Goal: Task Accomplishment & Management: Manage account settings

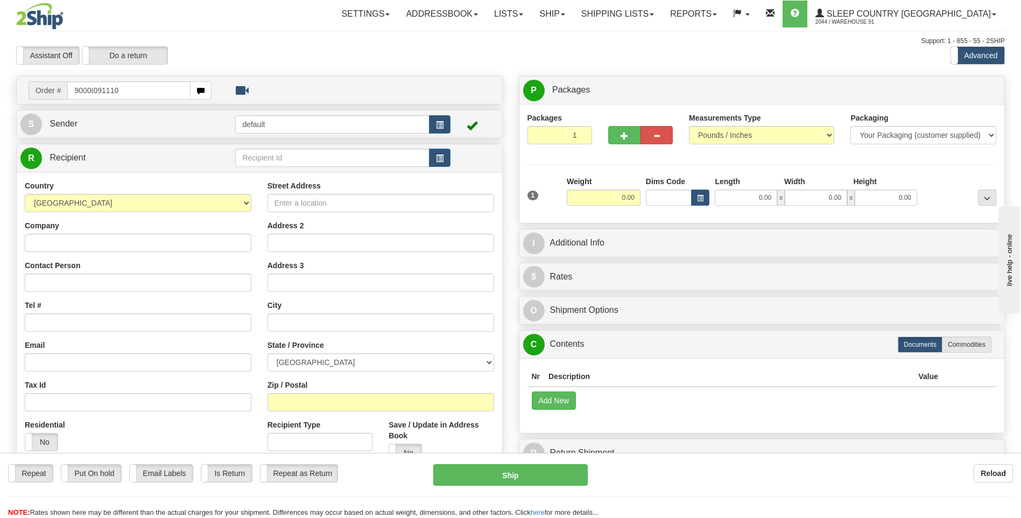
type input "9000I091110"
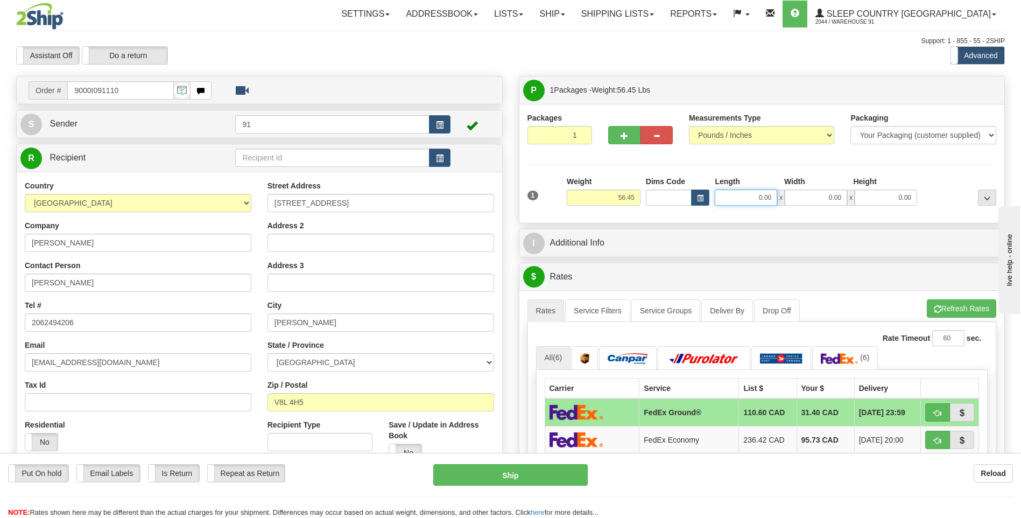
click at [762, 191] on input "0.00" at bounding box center [746, 197] width 62 height 16
type input "42.00"
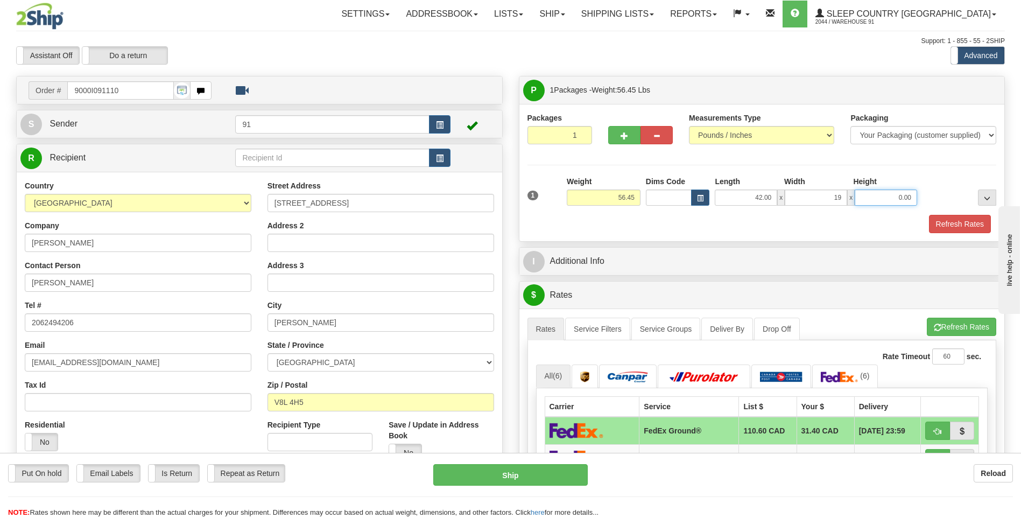
type input "19.00"
click at [960, 222] on button "Refresh Rates" at bounding box center [960, 224] width 62 height 18
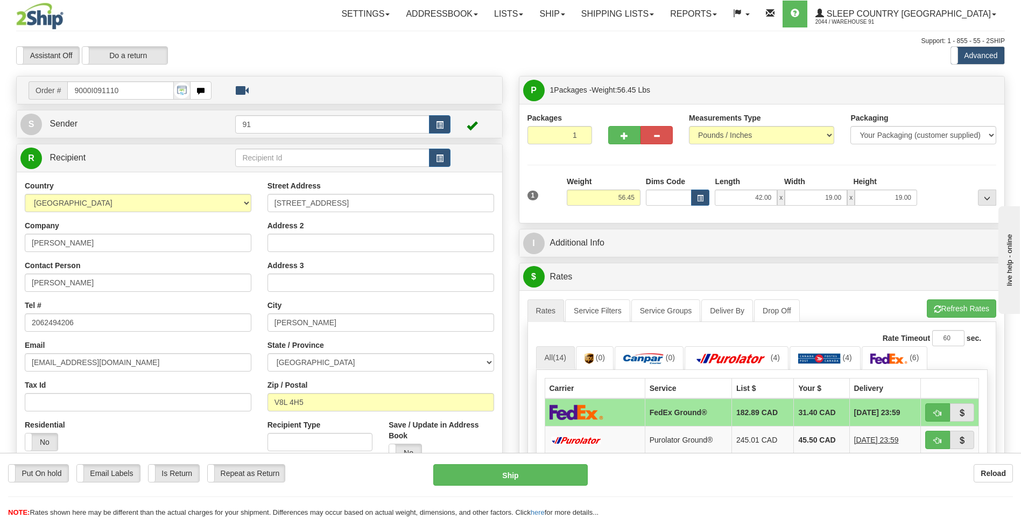
click at [678, 410] on td "FedEx Ground®" at bounding box center [688, 412] width 87 height 28
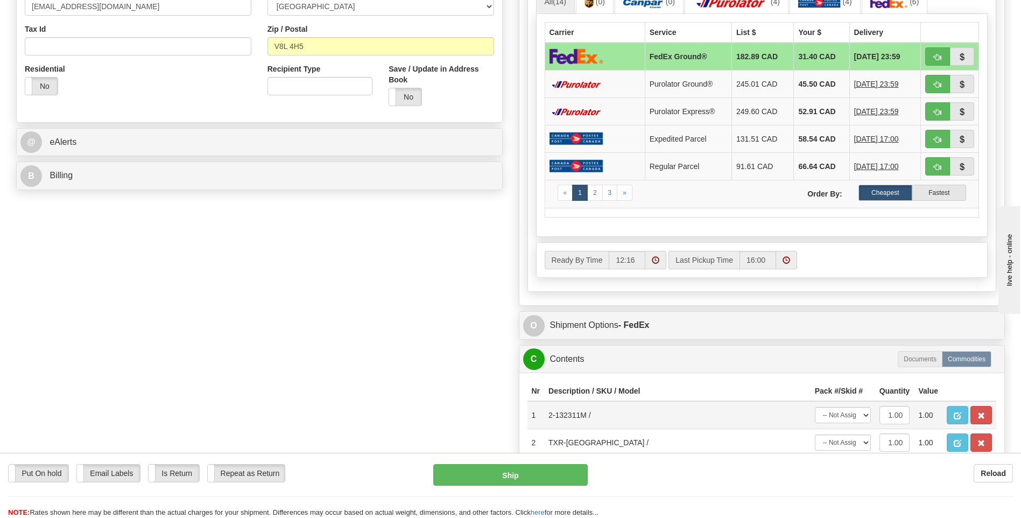
scroll to position [377, 0]
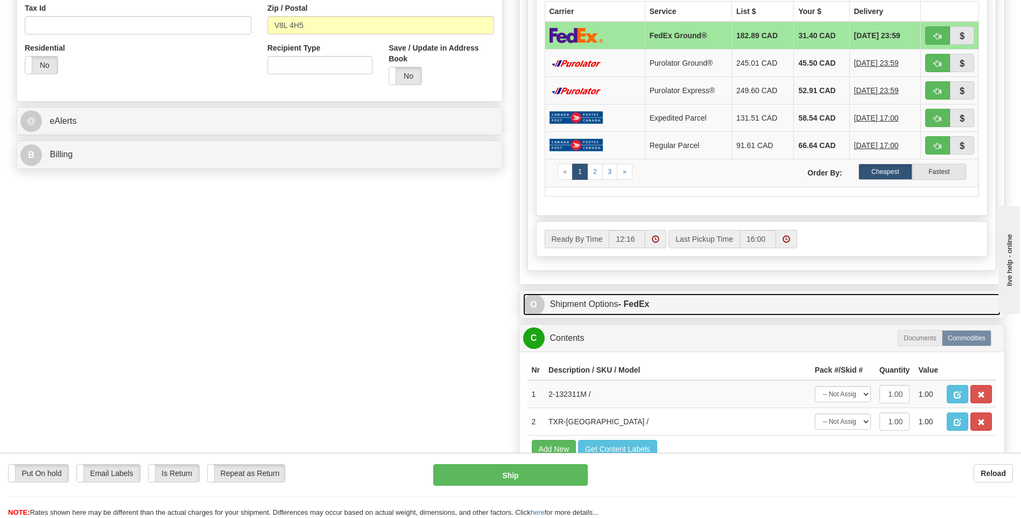
click at [639, 298] on link "O Shipment Options - FedEx" at bounding box center [762, 304] width 478 height 22
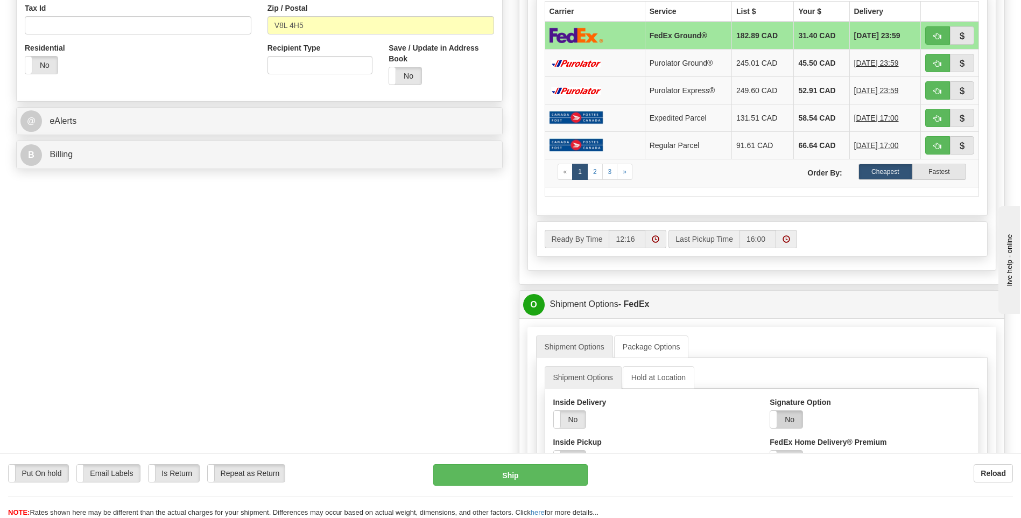
click at [788, 419] on label "No" at bounding box center [786, 419] width 32 height 17
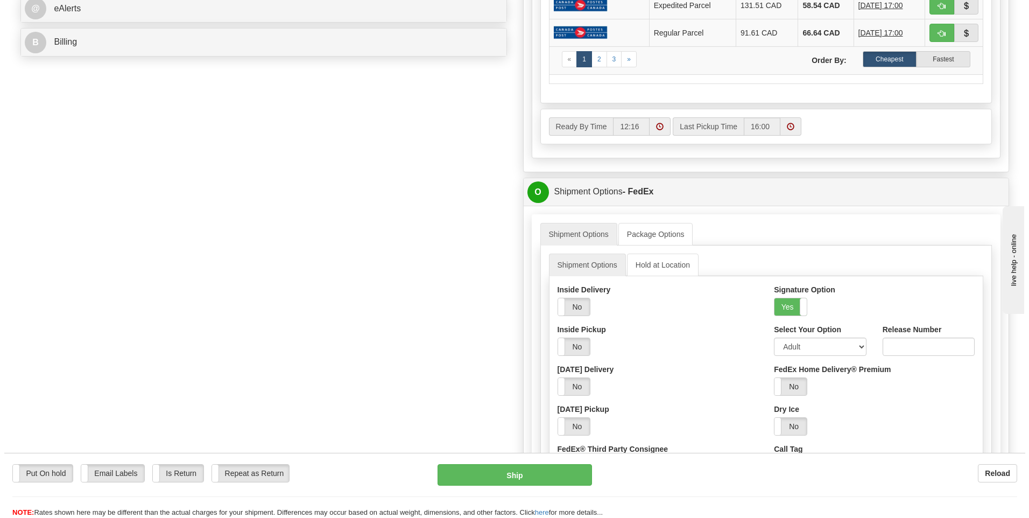
scroll to position [323, 0]
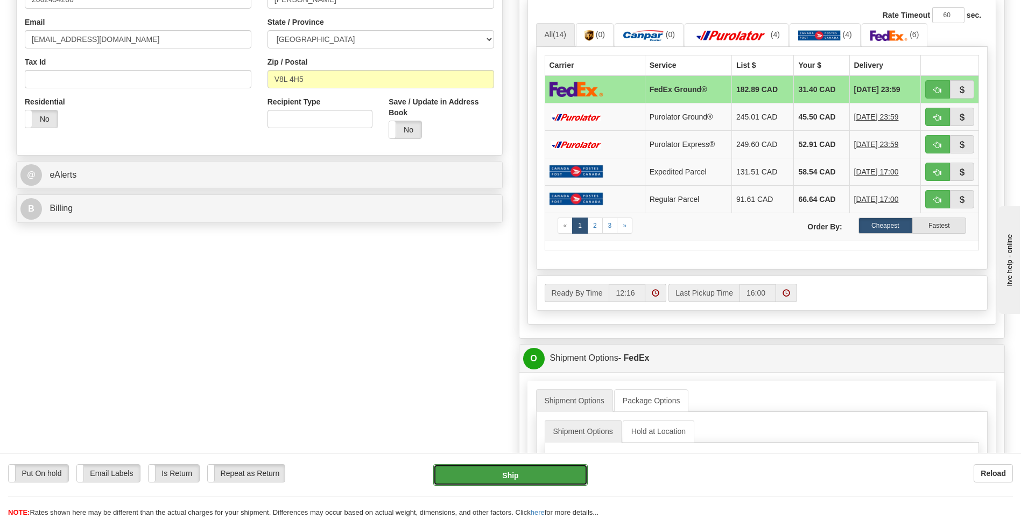
click at [508, 471] on button "Ship" at bounding box center [510, 475] width 154 height 22
type input "92"
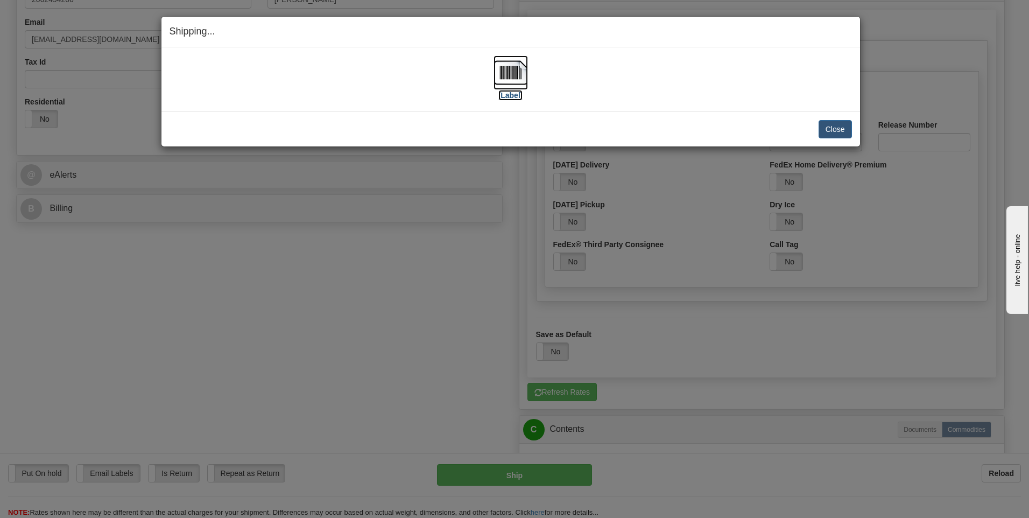
click at [512, 76] on img at bounding box center [511, 72] width 34 height 34
click at [835, 128] on button "Close" at bounding box center [835, 129] width 33 height 18
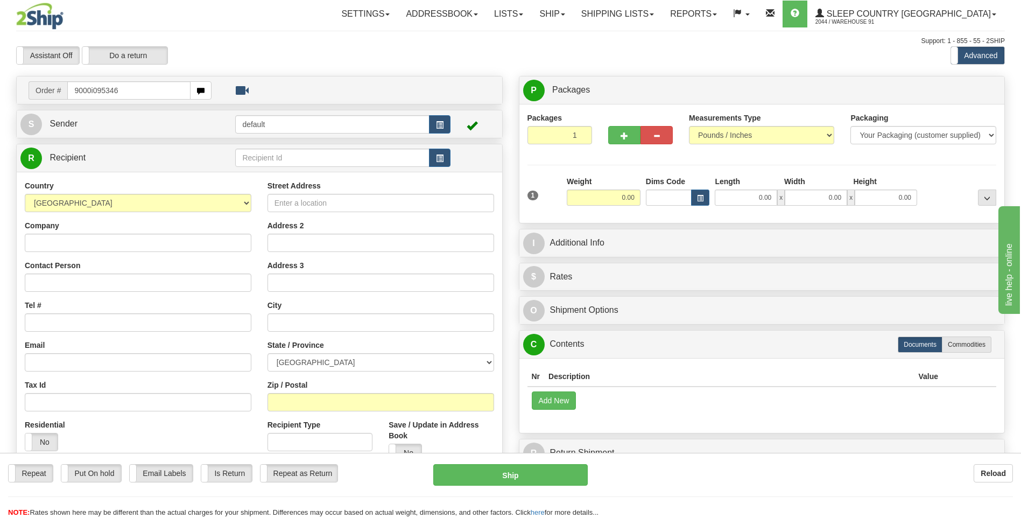
type input "9000i095346"
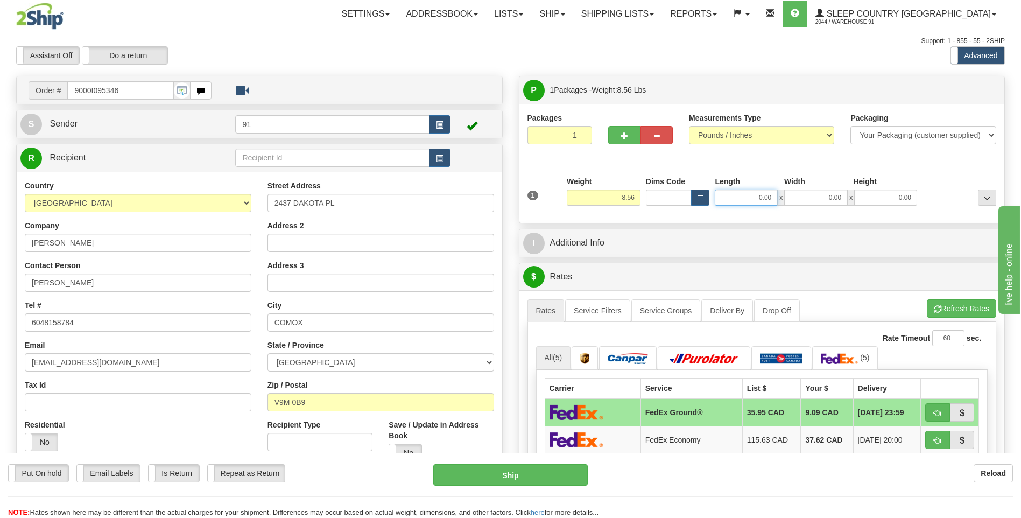
click at [758, 194] on input "0.00" at bounding box center [746, 197] width 62 height 16
type input "13.00"
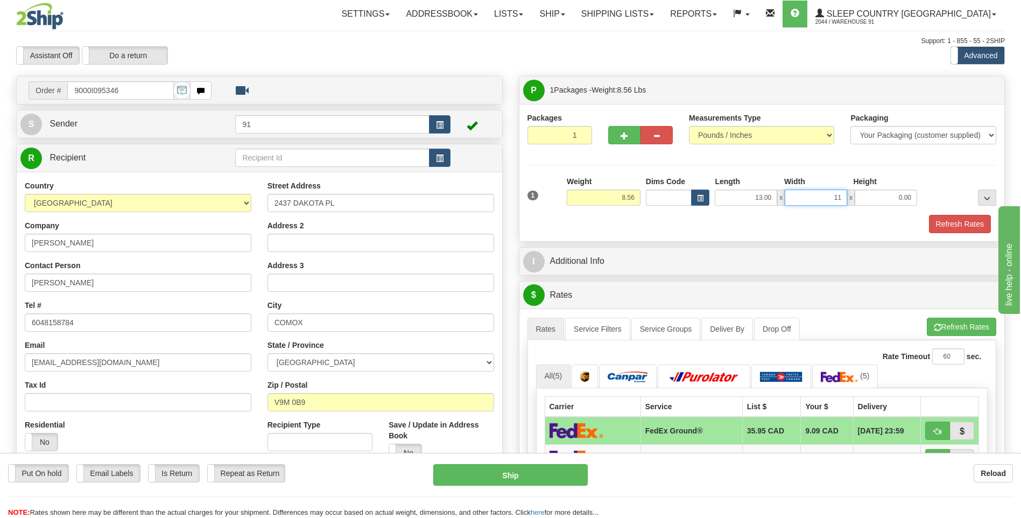
type input "11.00"
type input "4.00"
click at [964, 219] on button "Refresh Rates" at bounding box center [960, 224] width 62 height 18
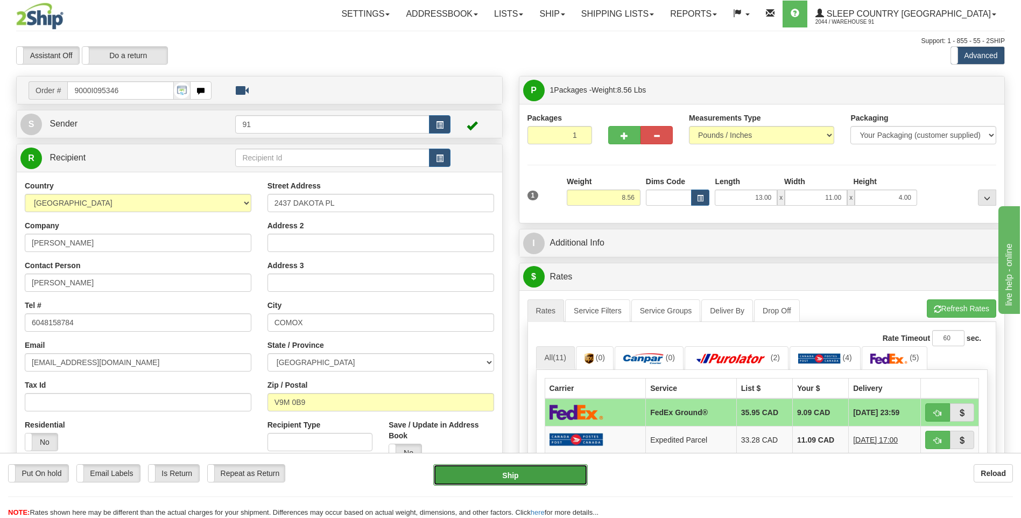
click at [500, 473] on button "Ship" at bounding box center [510, 475] width 154 height 22
type input "92"
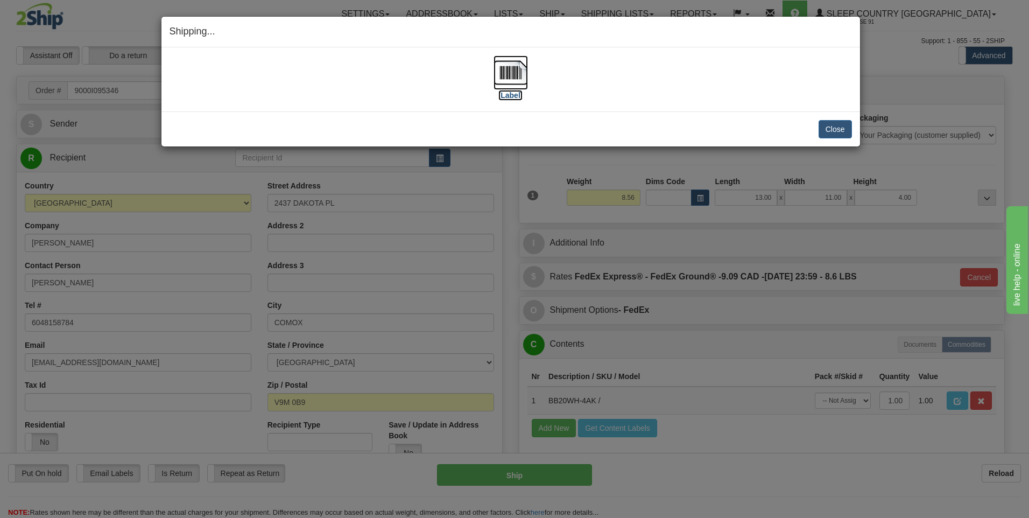
click at [511, 73] on img at bounding box center [511, 72] width 34 height 34
click at [845, 128] on button "Close" at bounding box center [835, 129] width 33 height 18
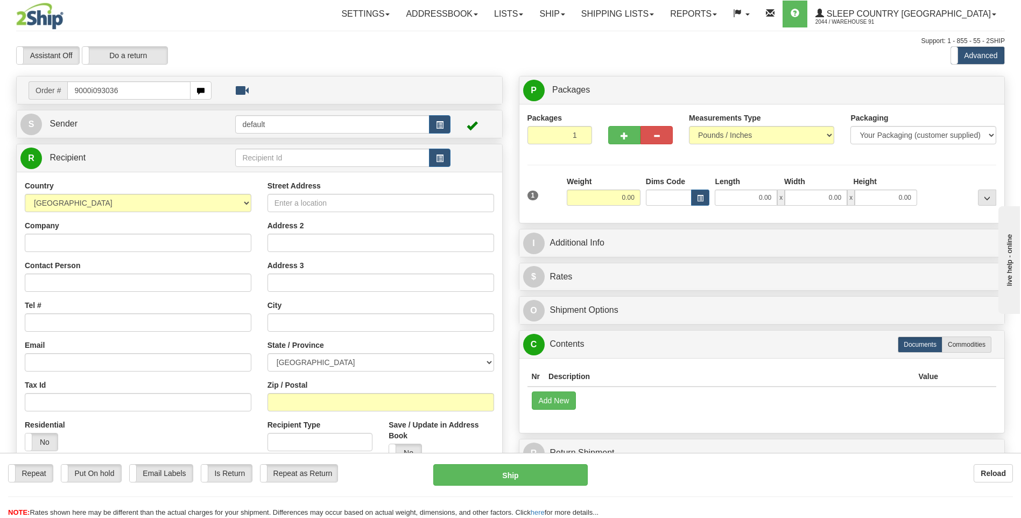
type input "9000i093036"
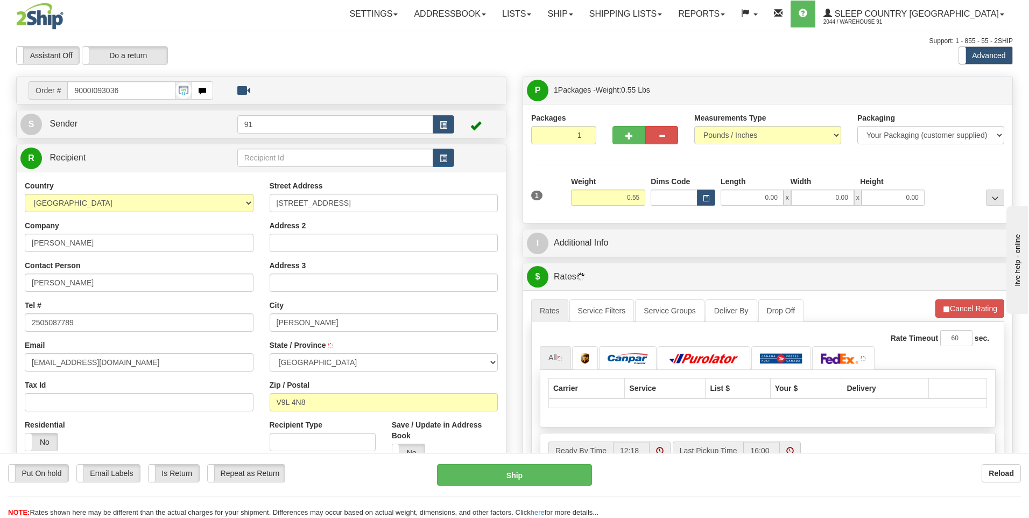
type input "NORTH COWICHAN"
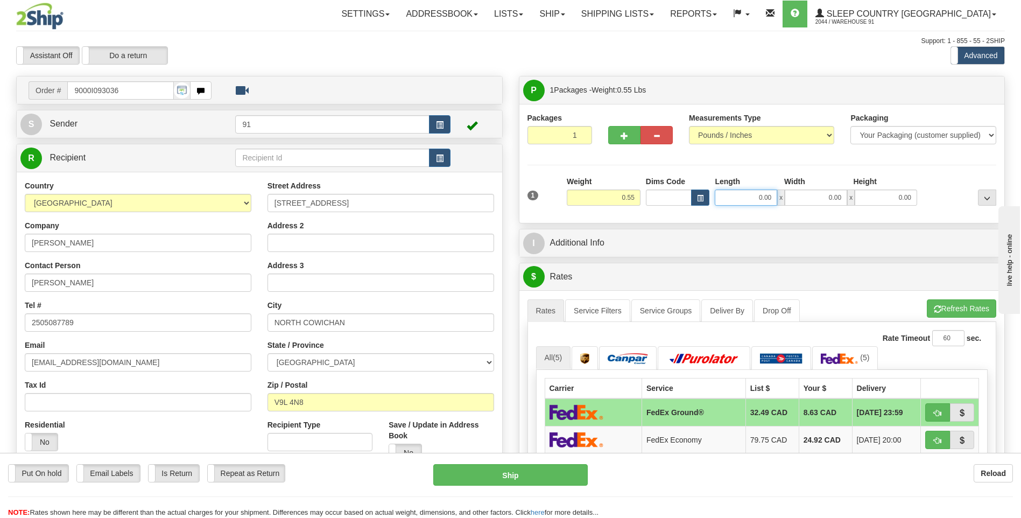
click at [762, 200] on input "0.00" at bounding box center [746, 197] width 62 height 16
type input "11.00"
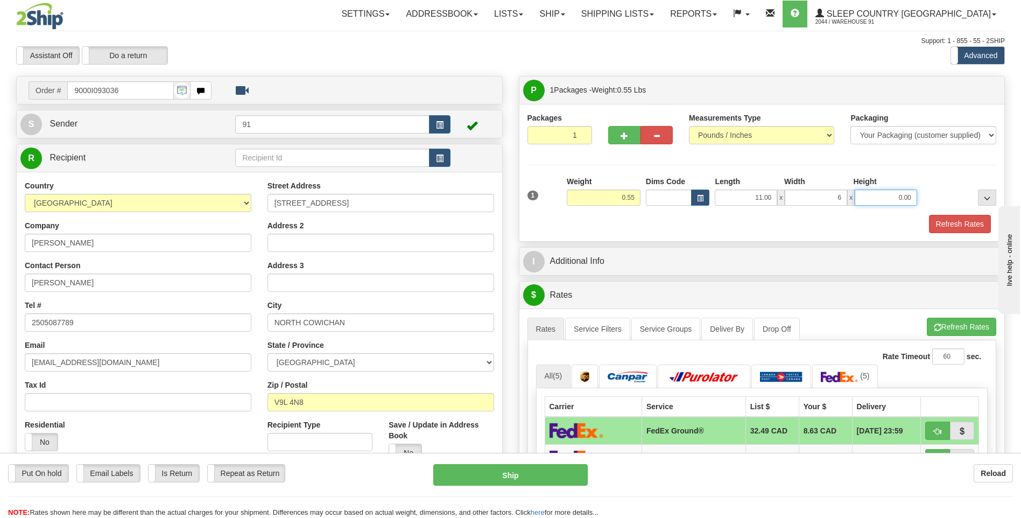
type input "6.00"
type input "1.00"
click at [951, 226] on button "Refresh Rates" at bounding box center [960, 224] width 62 height 18
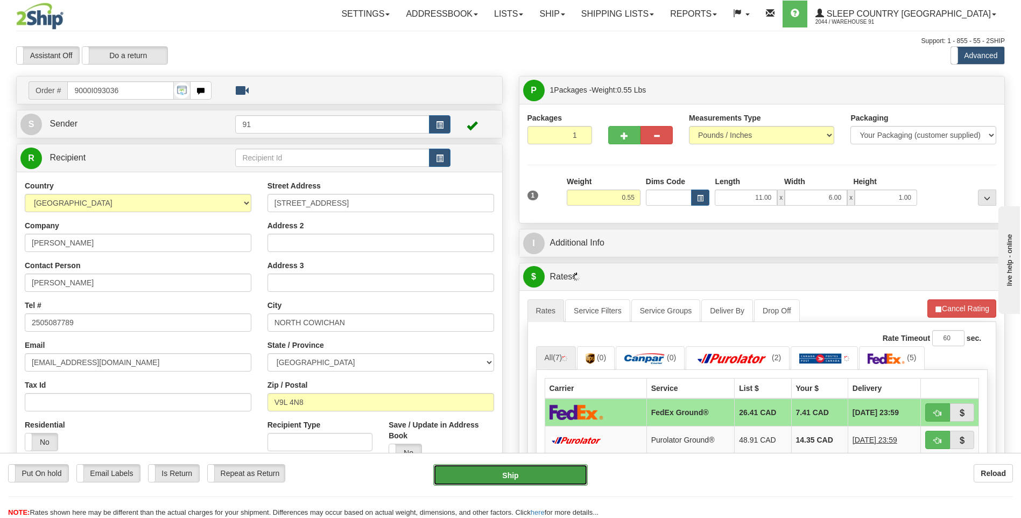
click at [518, 472] on button "Ship" at bounding box center [510, 475] width 154 height 22
type input "92"
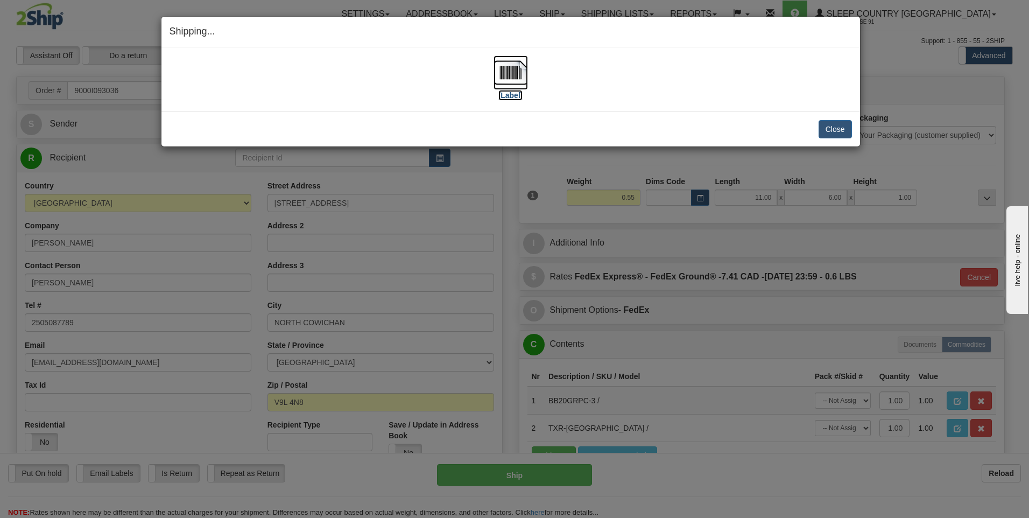
click at [506, 70] on img at bounding box center [511, 72] width 34 height 34
click at [834, 128] on button "Close" at bounding box center [835, 129] width 33 height 18
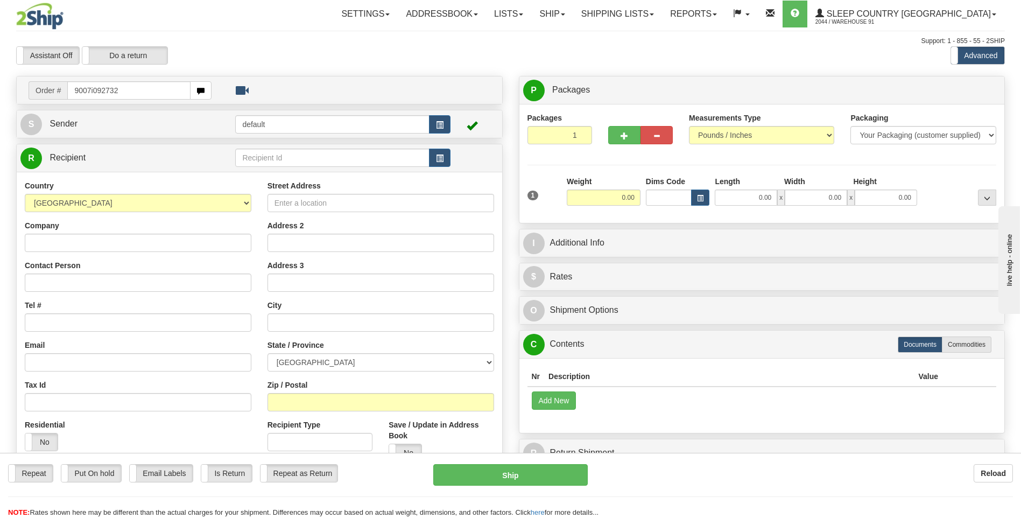
type input "9007i092732"
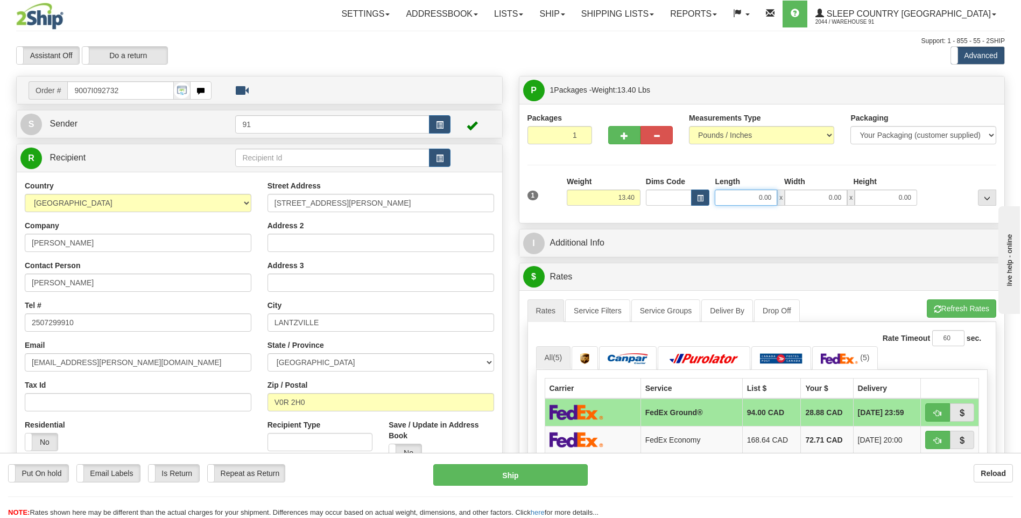
click at [754, 193] on input "0.00" at bounding box center [746, 197] width 62 height 16
type input "22.00"
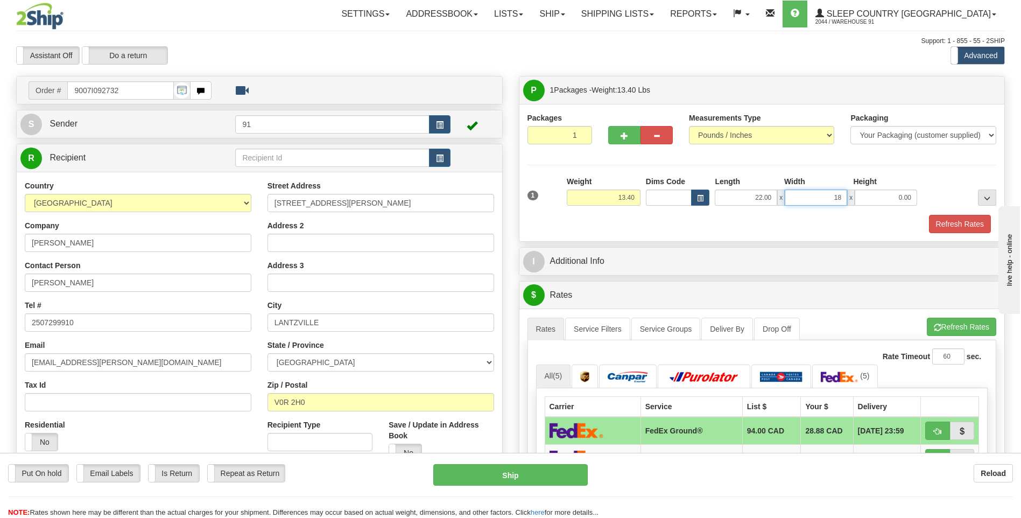
type input "18.00"
type input "12.00"
click at [951, 222] on button "Refresh Rates" at bounding box center [960, 224] width 62 height 18
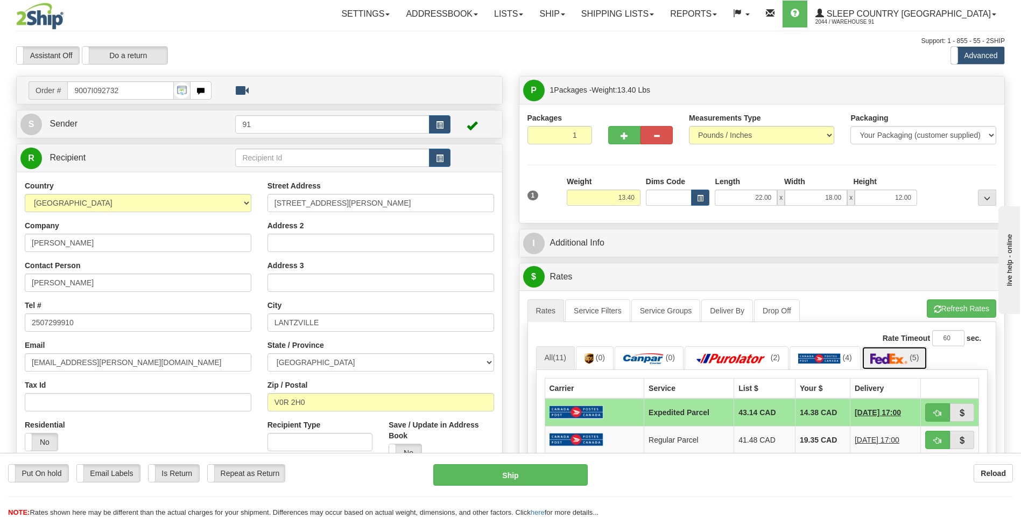
click at [889, 356] on img at bounding box center [889, 358] width 38 height 11
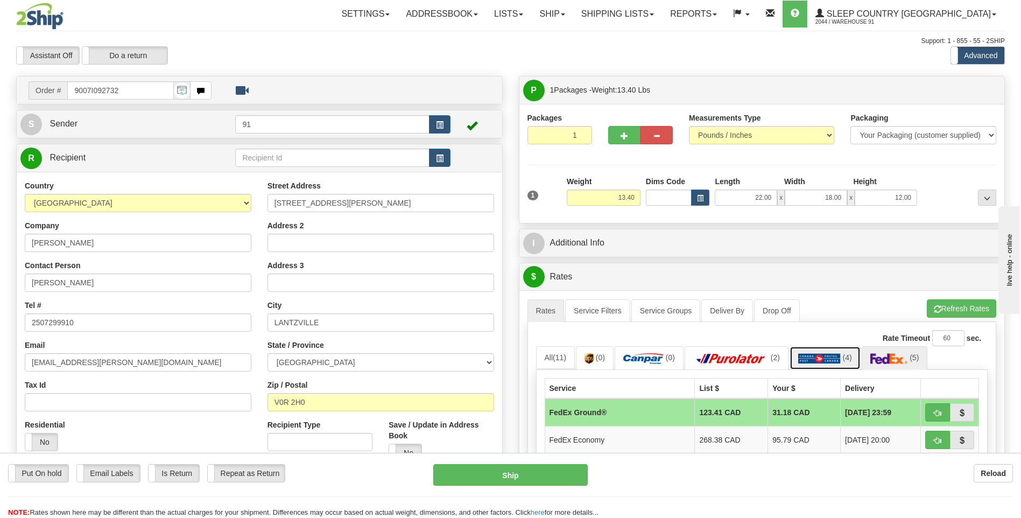
click at [819, 357] on img at bounding box center [819, 358] width 43 height 11
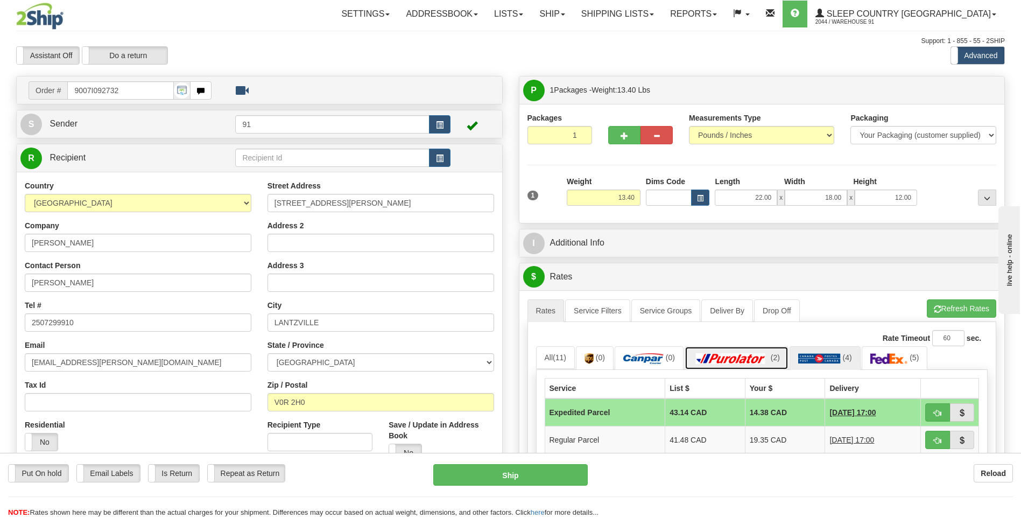
click at [753, 356] on img at bounding box center [730, 358] width 75 height 11
click at [826, 358] on img at bounding box center [819, 358] width 43 height 11
click at [892, 356] on img at bounding box center [889, 358] width 38 height 11
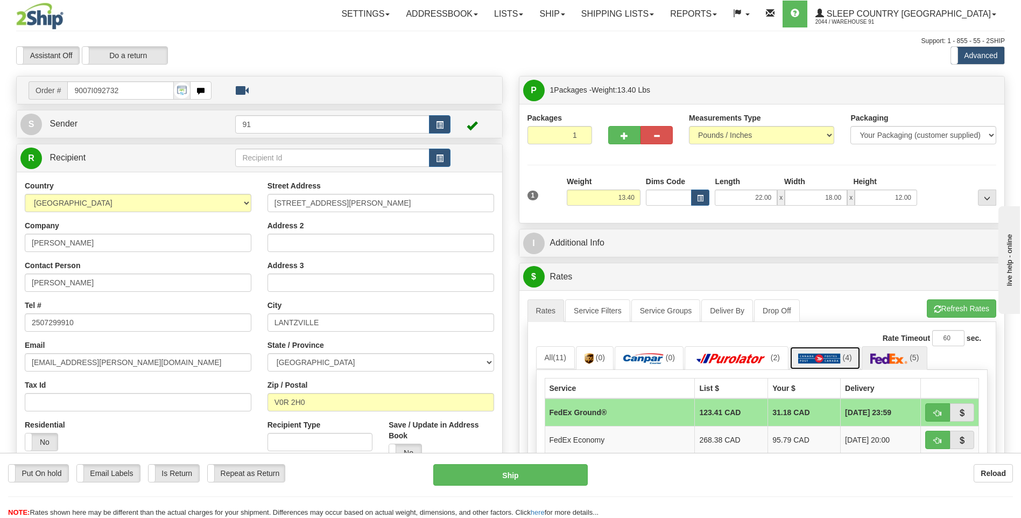
click at [821, 357] on img at bounding box center [819, 358] width 43 height 11
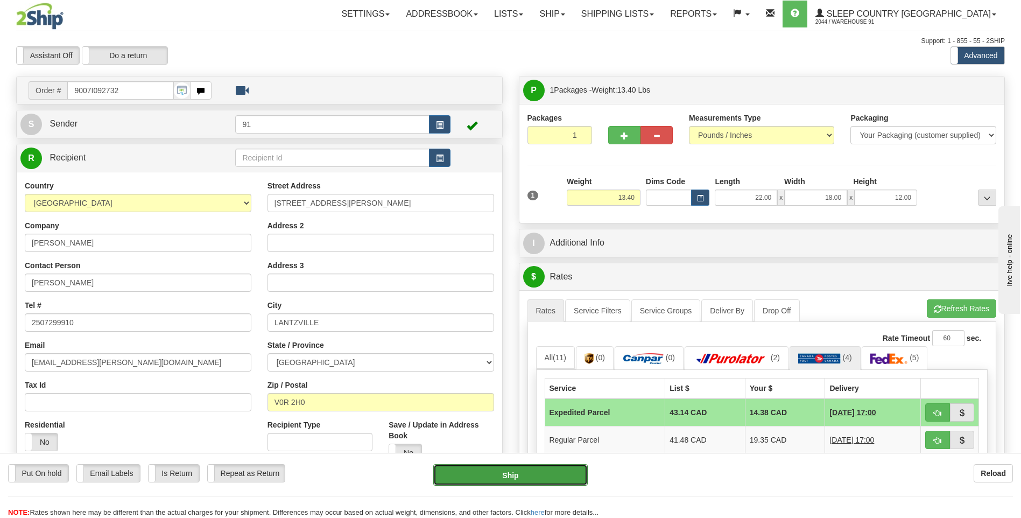
click at [521, 472] on button "Ship" at bounding box center [510, 475] width 154 height 22
type input "DOM.EP"
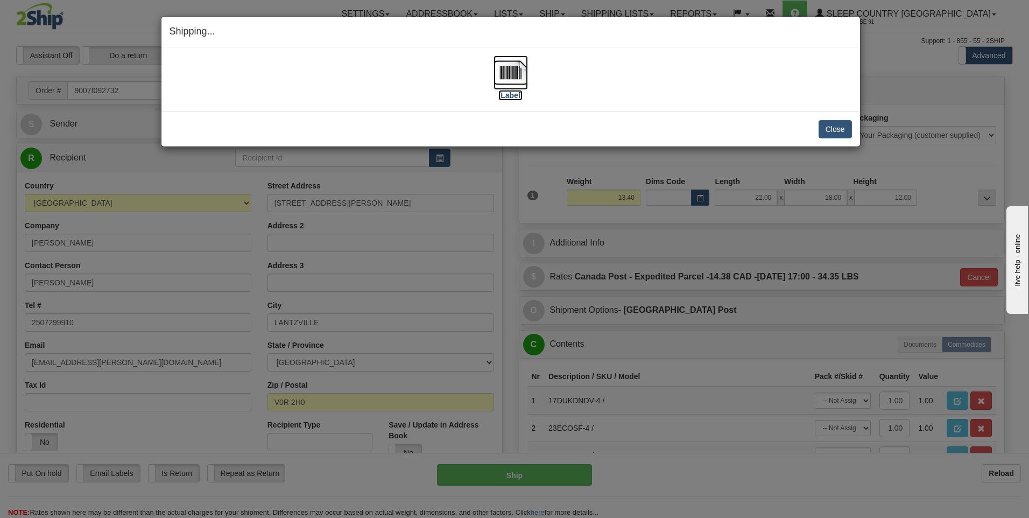
click at [510, 68] on img at bounding box center [511, 72] width 34 height 34
click at [838, 131] on button "Close" at bounding box center [835, 129] width 33 height 18
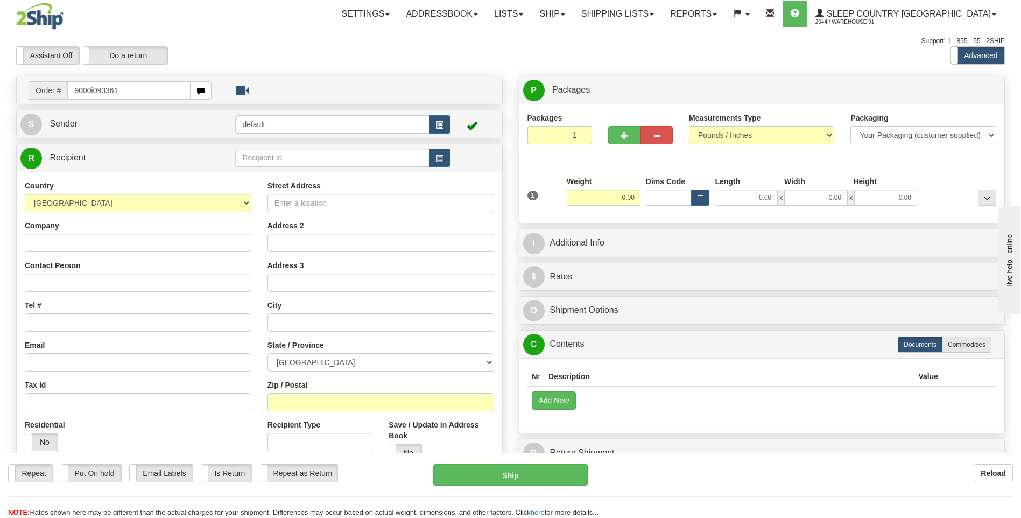
type input "9000i093361"
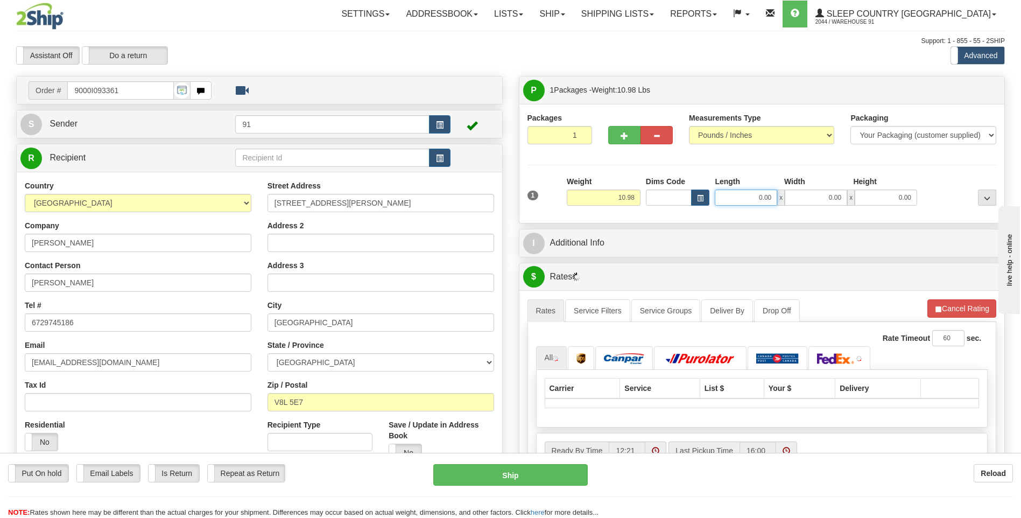
click at [751, 196] on input "0.00" at bounding box center [746, 197] width 62 height 16
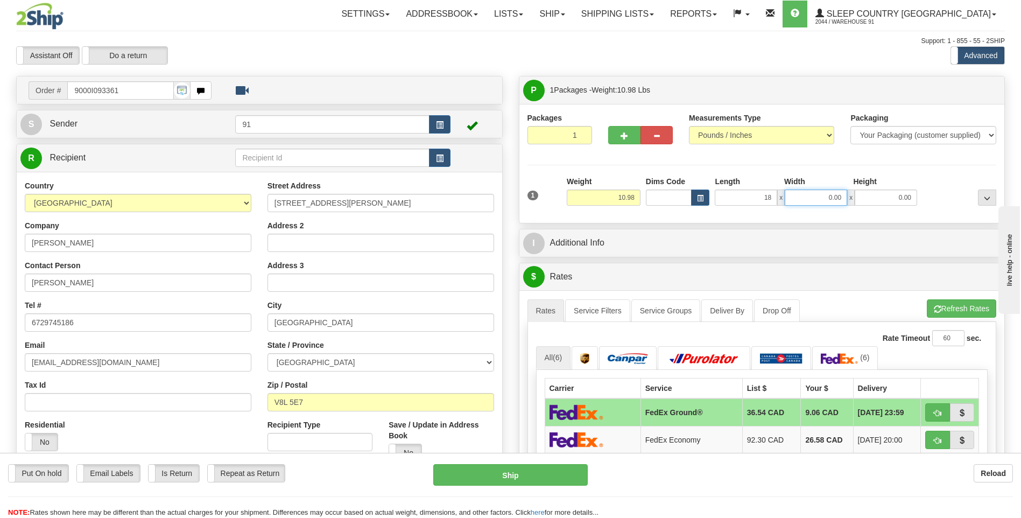
type input "18.00"
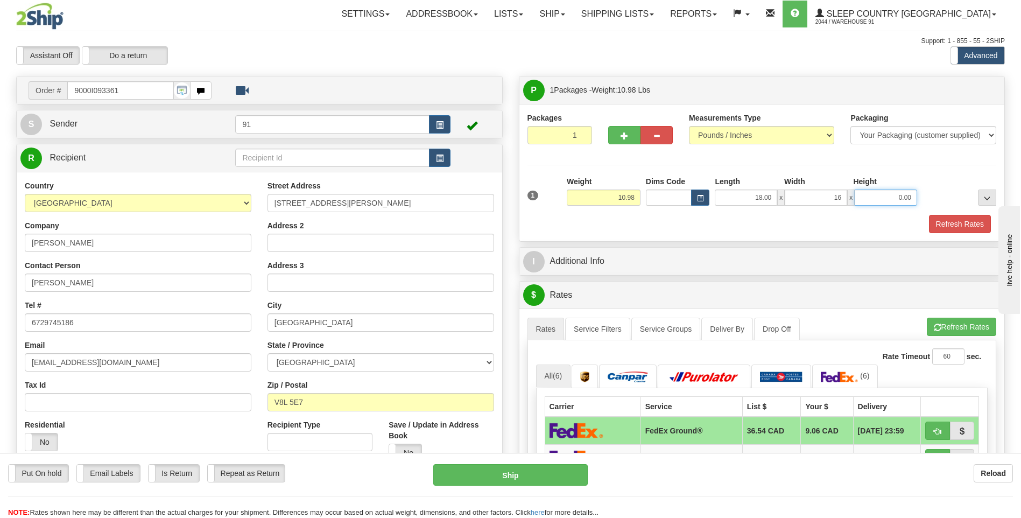
type input "16.00"
click at [959, 220] on button "Refresh Rates" at bounding box center [960, 224] width 62 height 18
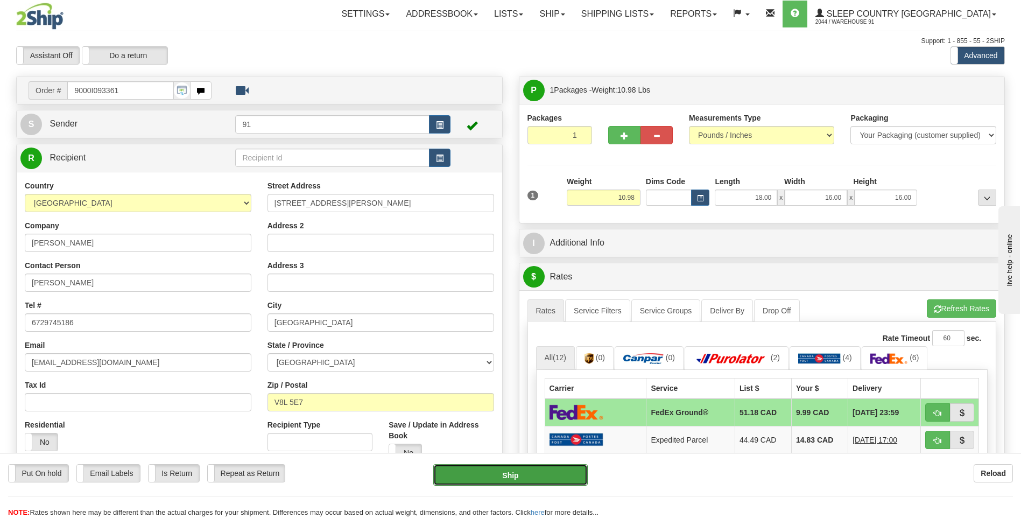
click at [504, 476] on button "Ship" at bounding box center [510, 475] width 154 height 22
type input "92"
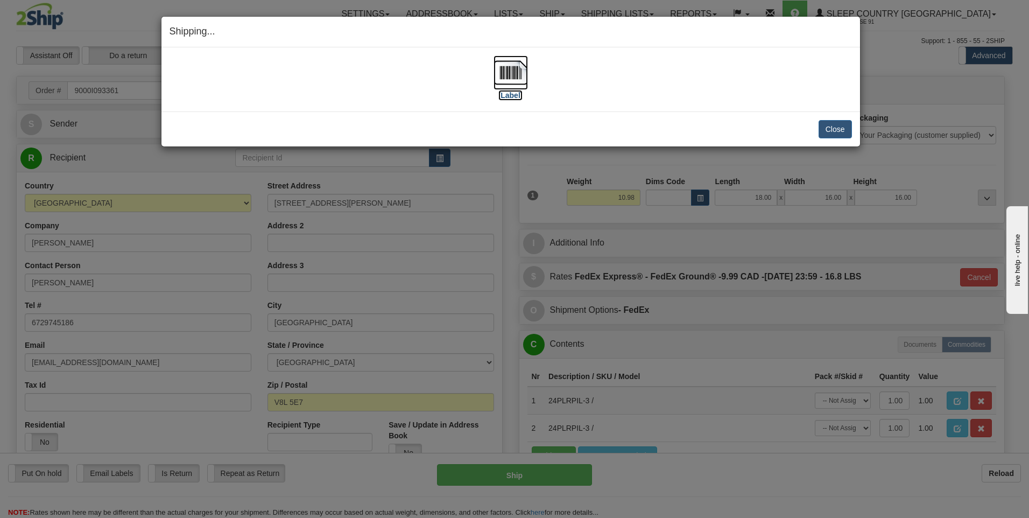
click at [501, 61] on img at bounding box center [511, 72] width 34 height 34
click at [837, 130] on button "Close" at bounding box center [835, 129] width 33 height 18
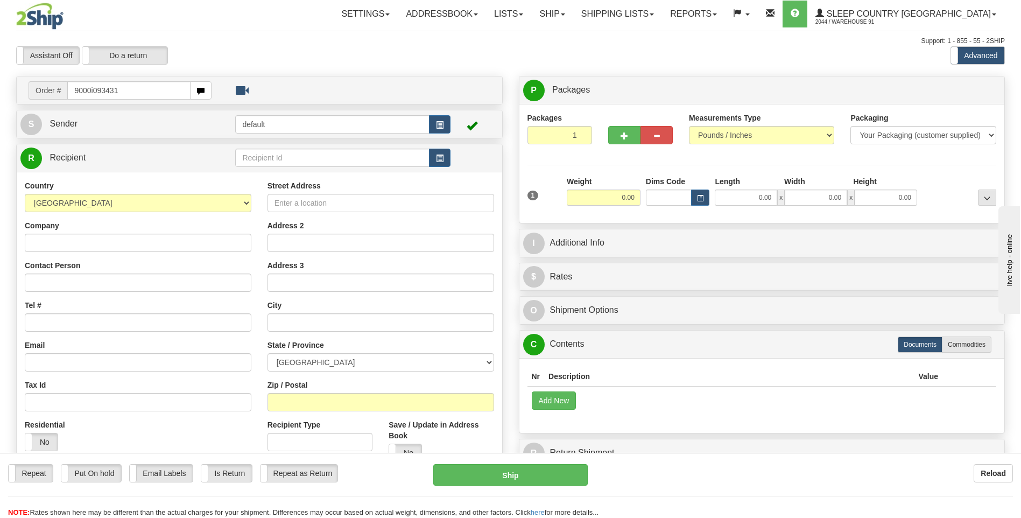
type input "9000i093431"
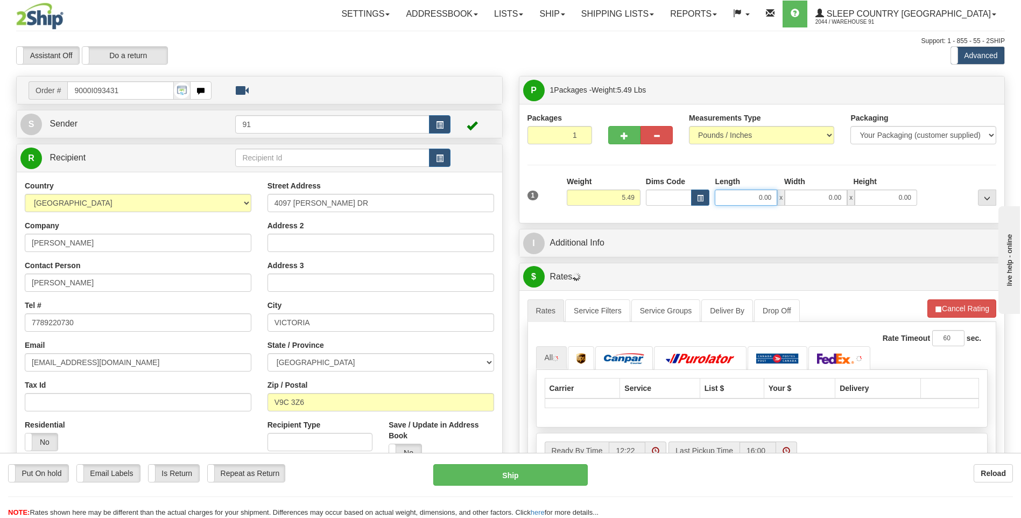
click at [749, 198] on input "0.00" at bounding box center [746, 197] width 62 height 16
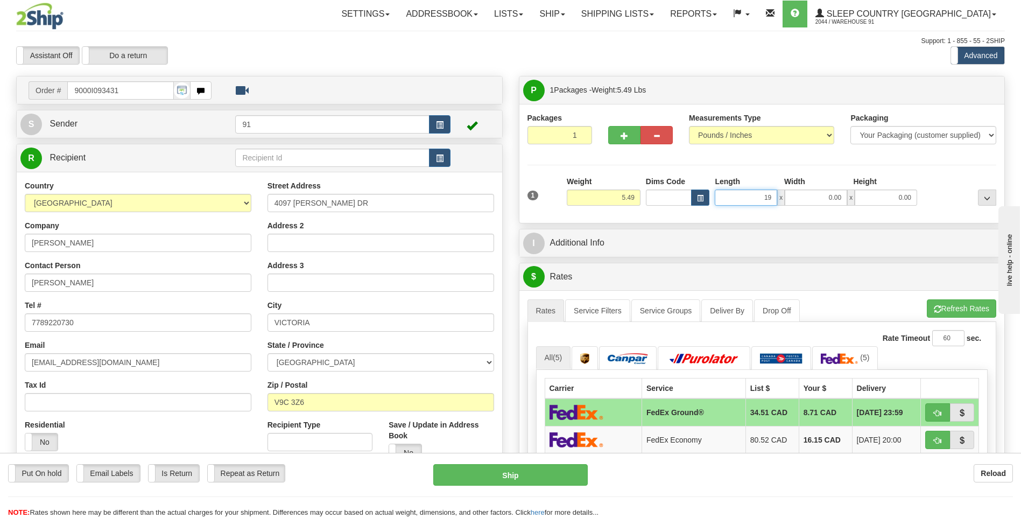
type input "19.00"
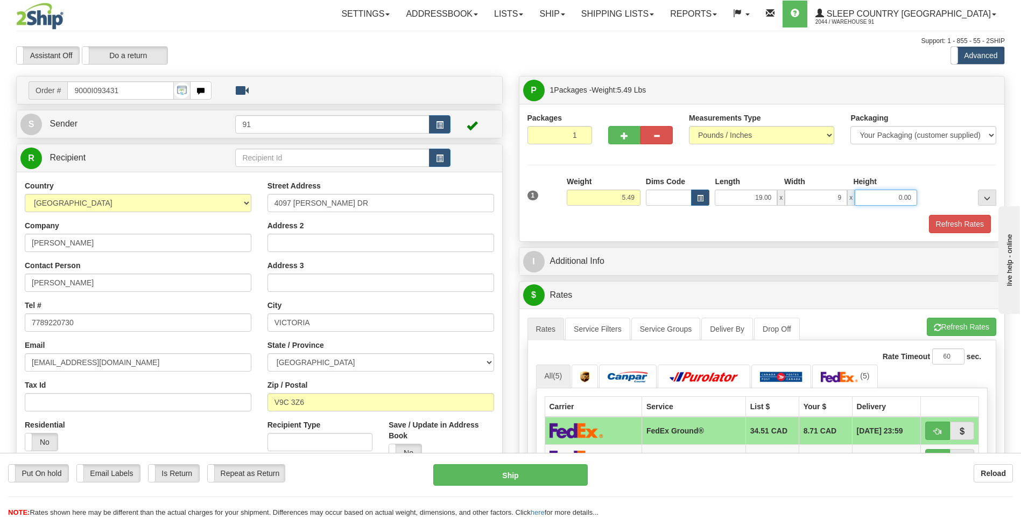
type input "9.00"
click at [941, 224] on button "Refresh Rates" at bounding box center [960, 224] width 62 height 18
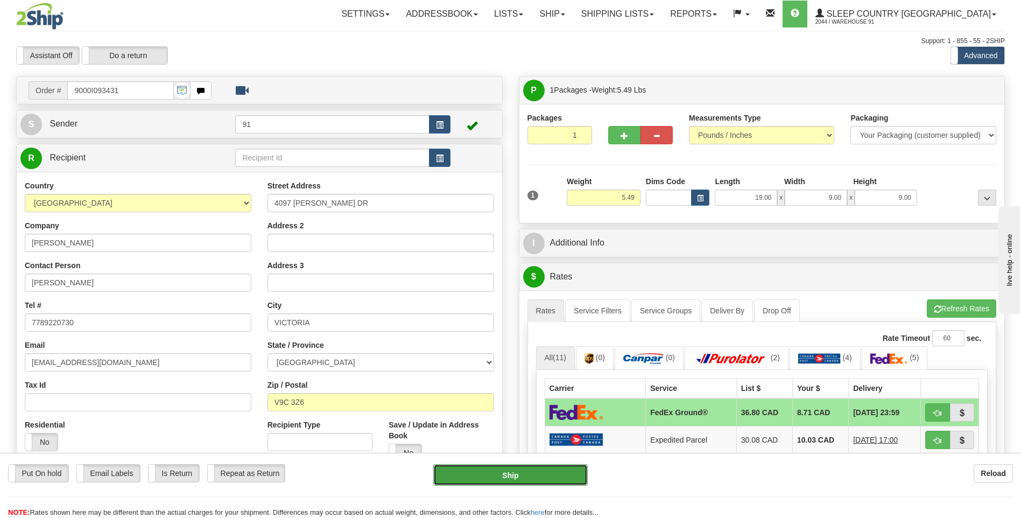
click at [515, 475] on button "Ship" at bounding box center [510, 475] width 154 height 22
type input "92"
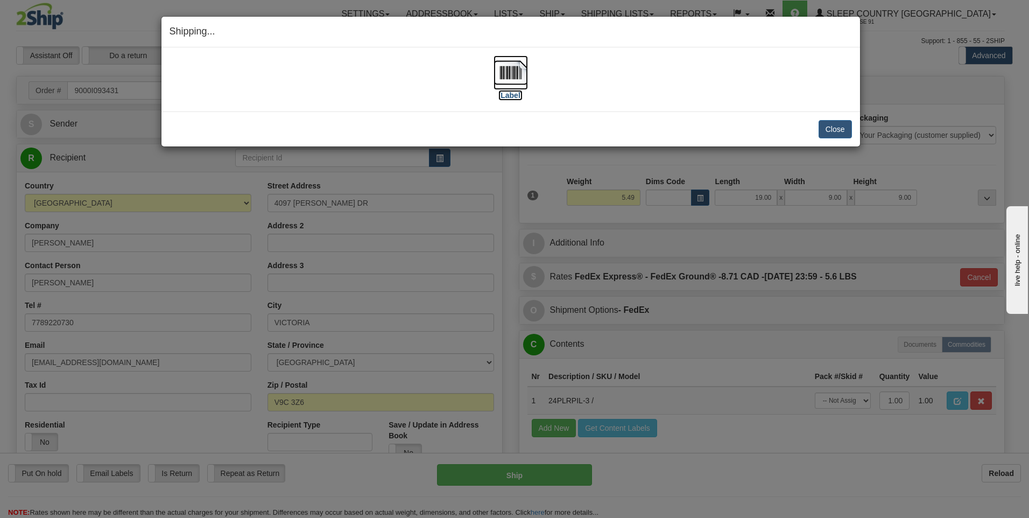
click at [512, 70] on img at bounding box center [511, 72] width 34 height 34
click at [832, 126] on button "Close" at bounding box center [835, 129] width 33 height 18
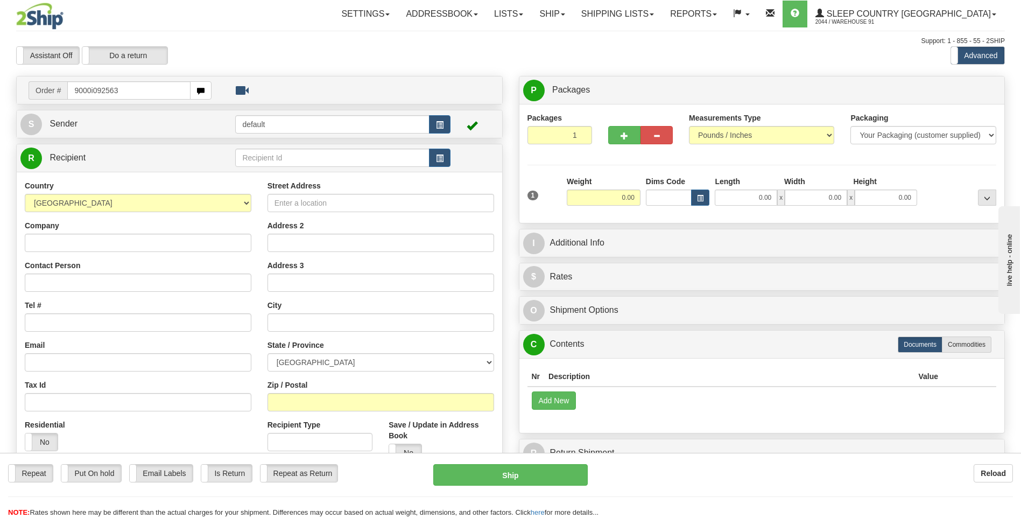
type input "9000i092563"
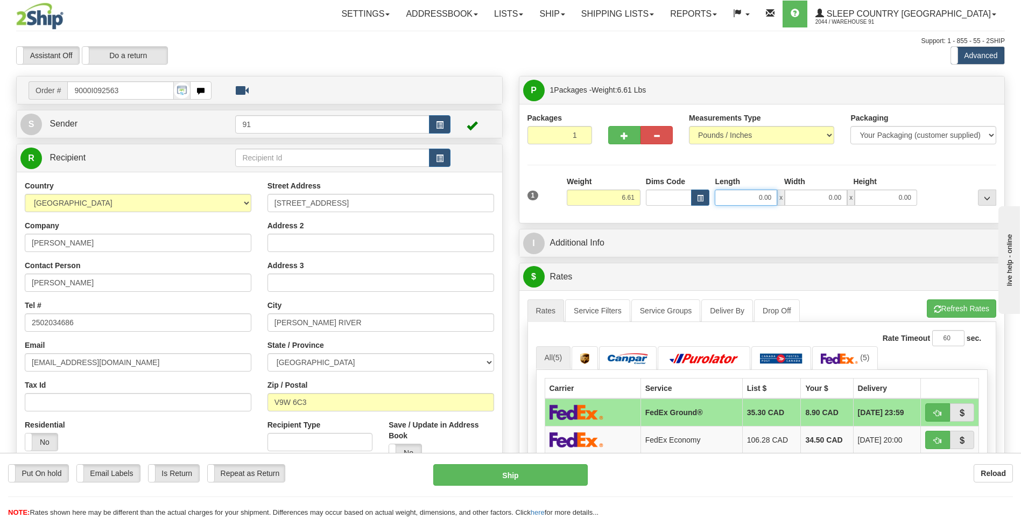
click at [765, 195] on input "0.00" at bounding box center [746, 197] width 62 height 16
type input "13.00"
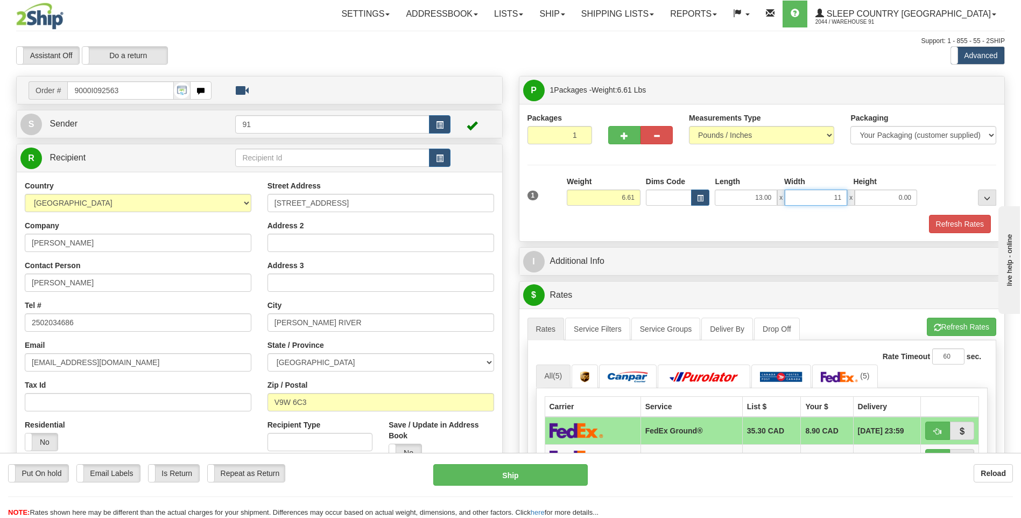
type input "11.00"
type input "4.00"
click at [941, 222] on button "Refresh Rates" at bounding box center [960, 224] width 62 height 18
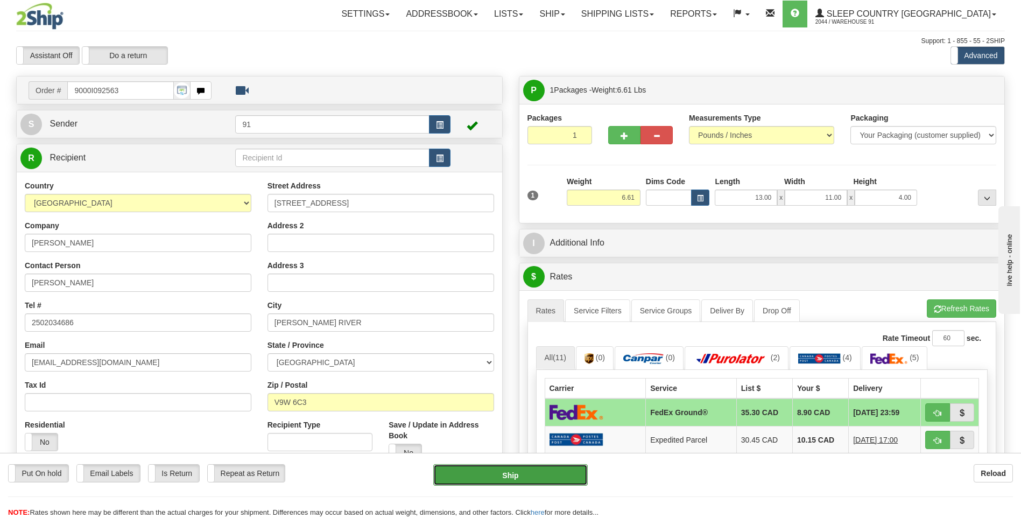
click at [510, 474] on button "Ship" at bounding box center [510, 475] width 154 height 22
type input "92"
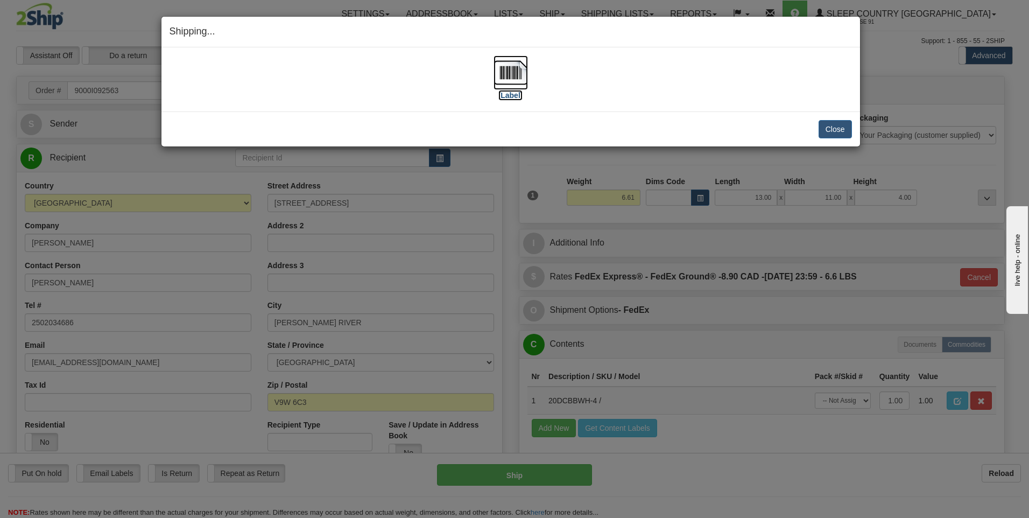
click at [510, 69] on img at bounding box center [511, 72] width 34 height 34
click at [842, 125] on button "Close" at bounding box center [835, 129] width 33 height 18
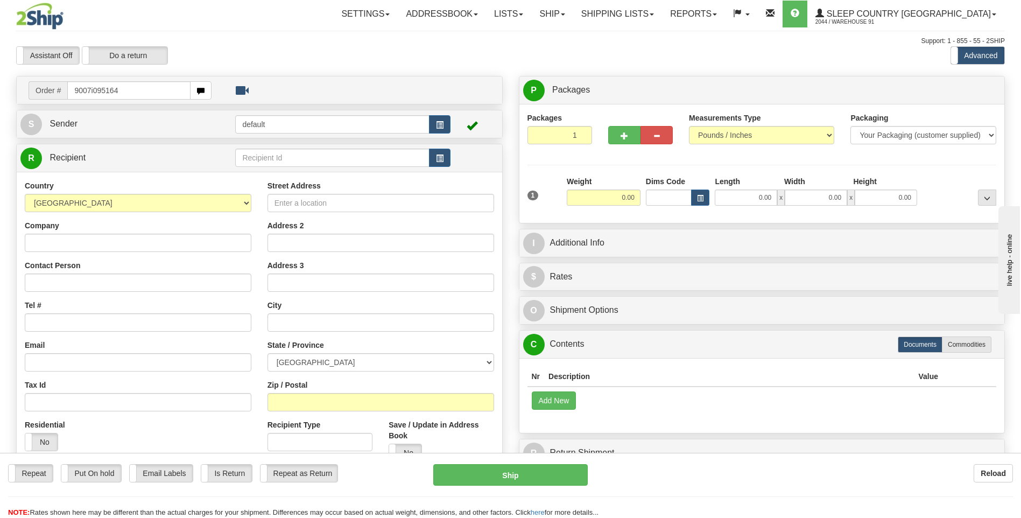
type input "9007i095164"
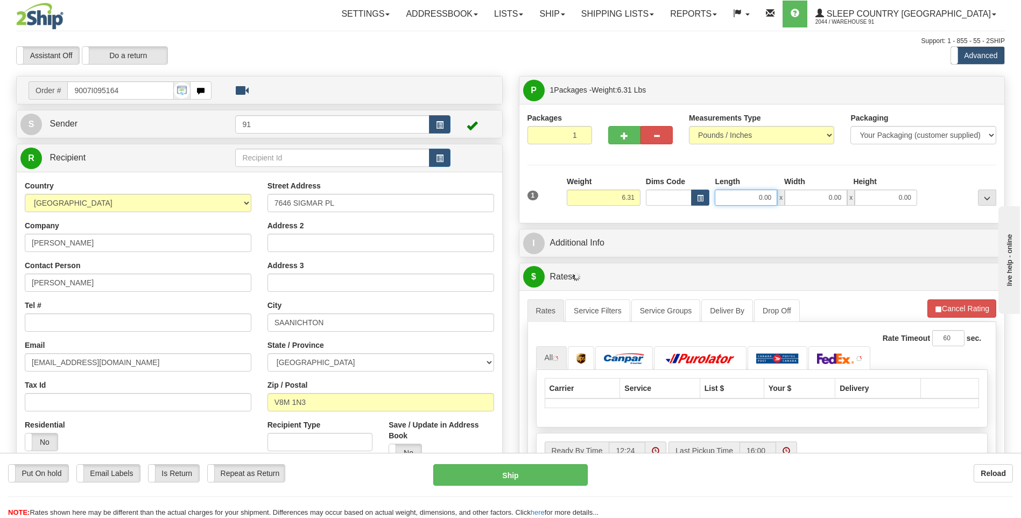
click at [747, 201] on input "0.00" at bounding box center [746, 197] width 62 height 16
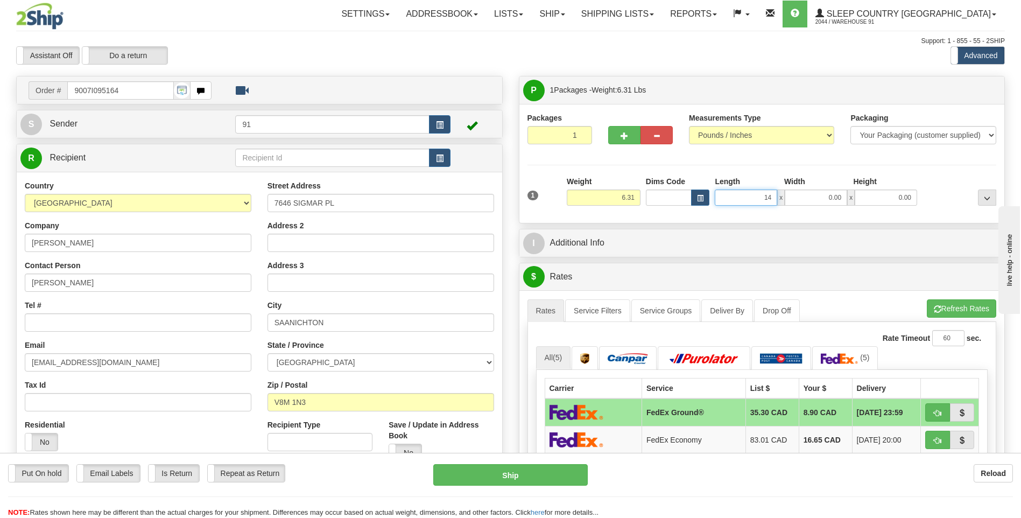
type input "14.00"
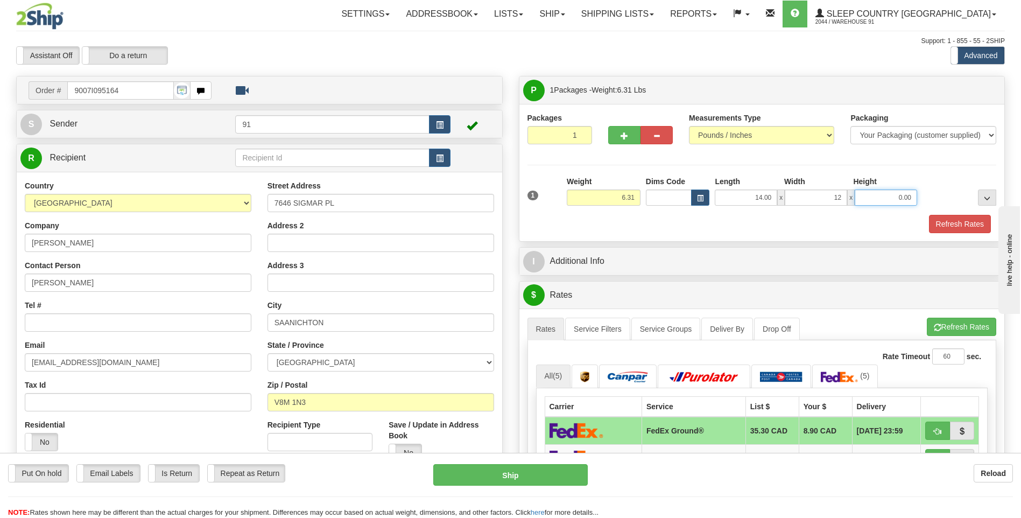
type input "12.00"
type input "6.00"
click at [938, 224] on button "Refresh Rates" at bounding box center [960, 224] width 62 height 18
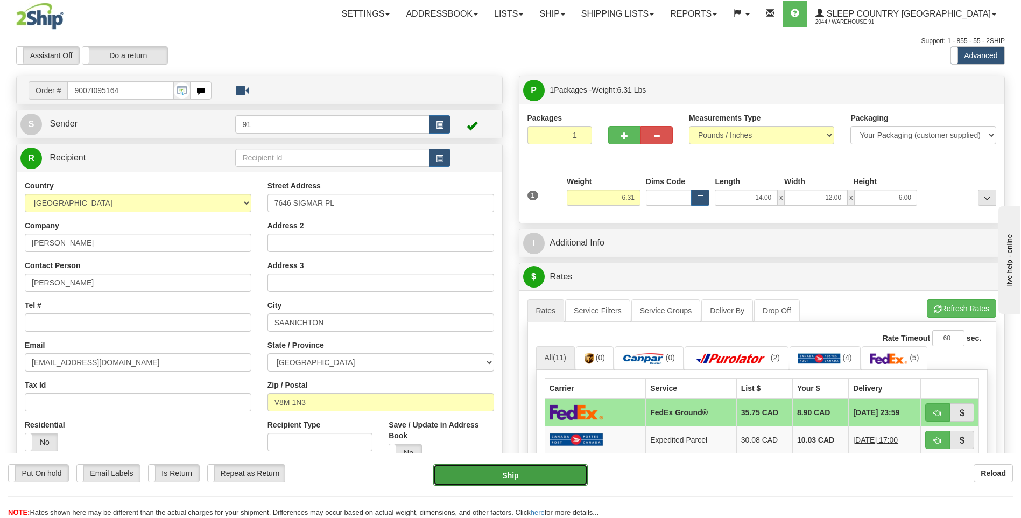
click at [497, 472] on button "Ship" at bounding box center [510, 475] width 154 height 22
type input "92"
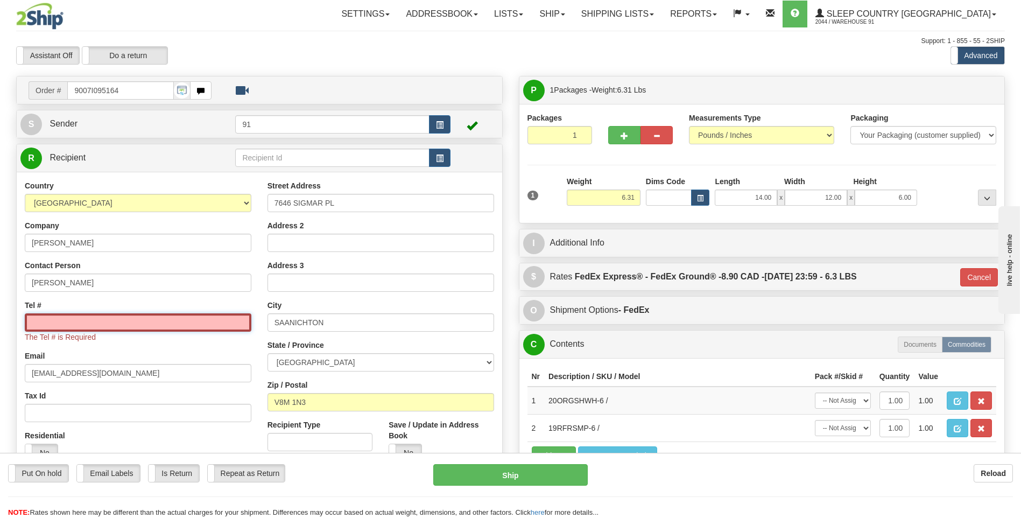
click at [33, 322] on input "Tel #" at bounding box center [138, 322] width 227 height 18
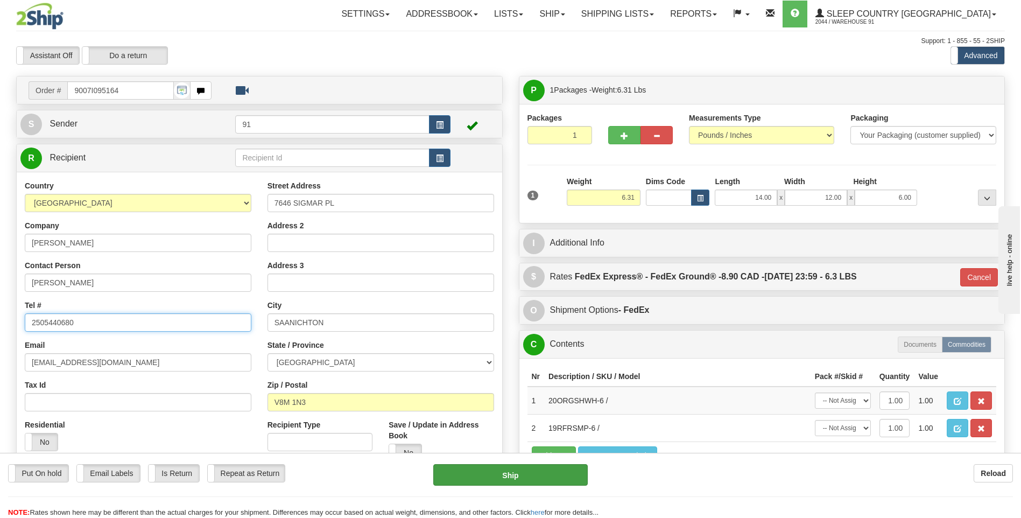
type input "2505440680"
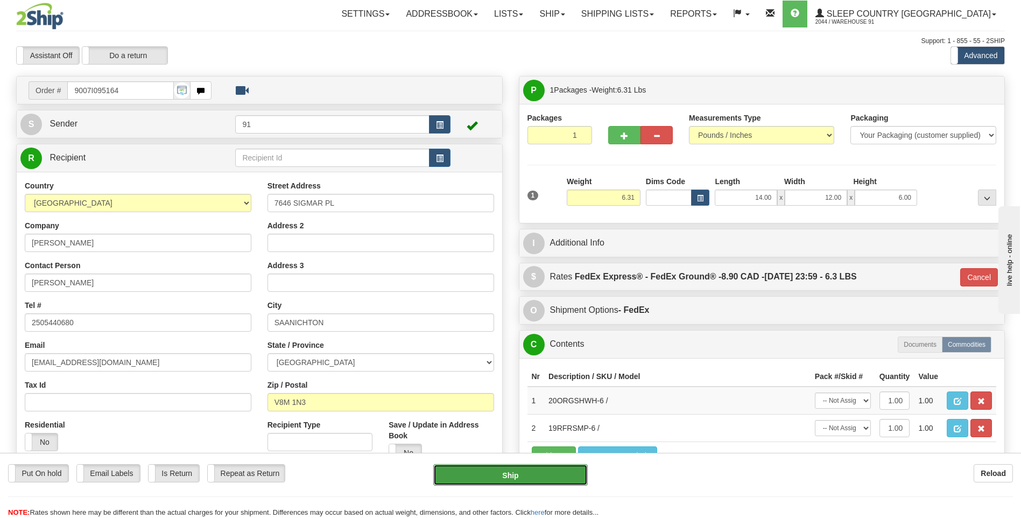
click at [512, 474] on button "Ship" at bounding box center [510, 475] width 154 height 22
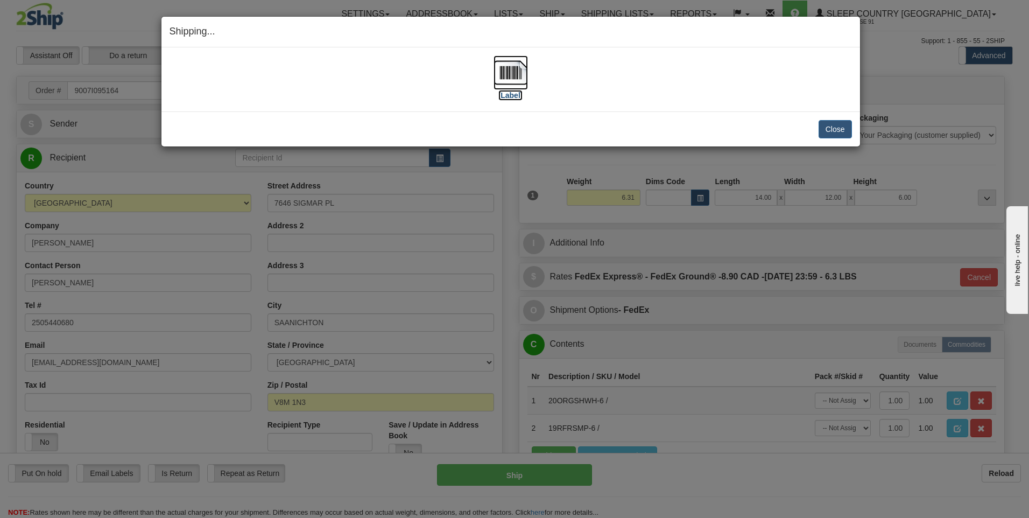
click at [510, 72] on img at bounding box center [511, 72] width 34 height 34
click at [824, 127] on button "Close" at bounding box center [835, 129] width 33 height 18
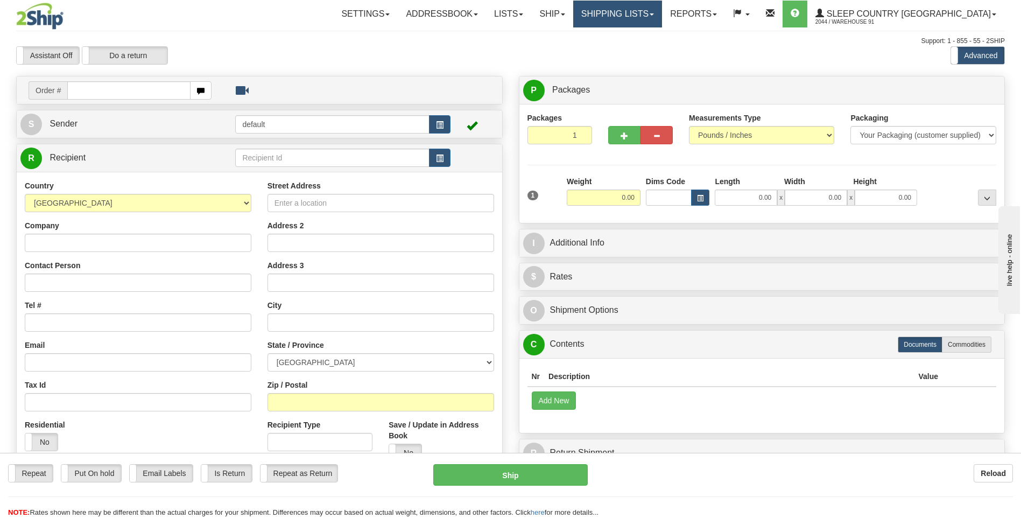
click at [660, 12] on link "Shipping lists" at bounding box center [617, 14] width 89 height 27
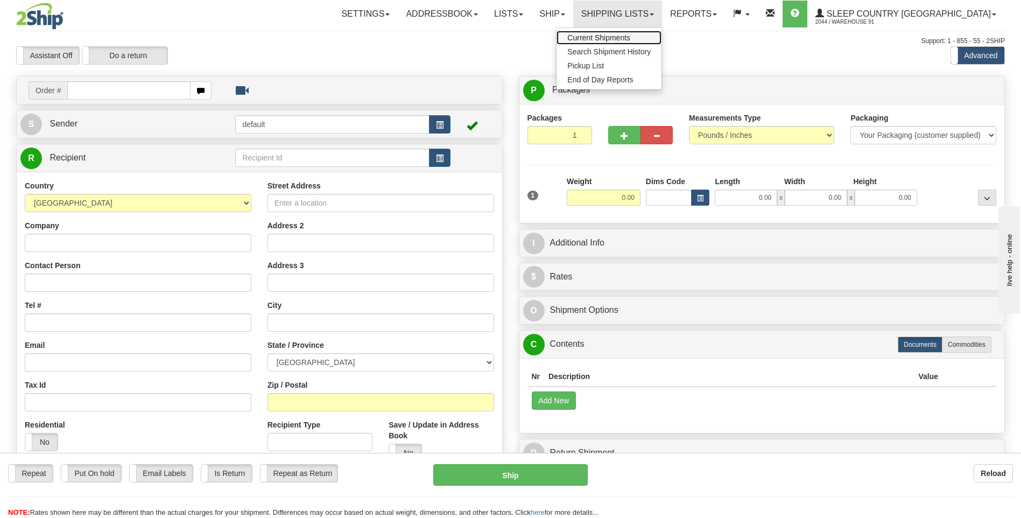
click at [630, 35] on span "Current Shipments" at bounding box center [598, 37] width 63 height 9
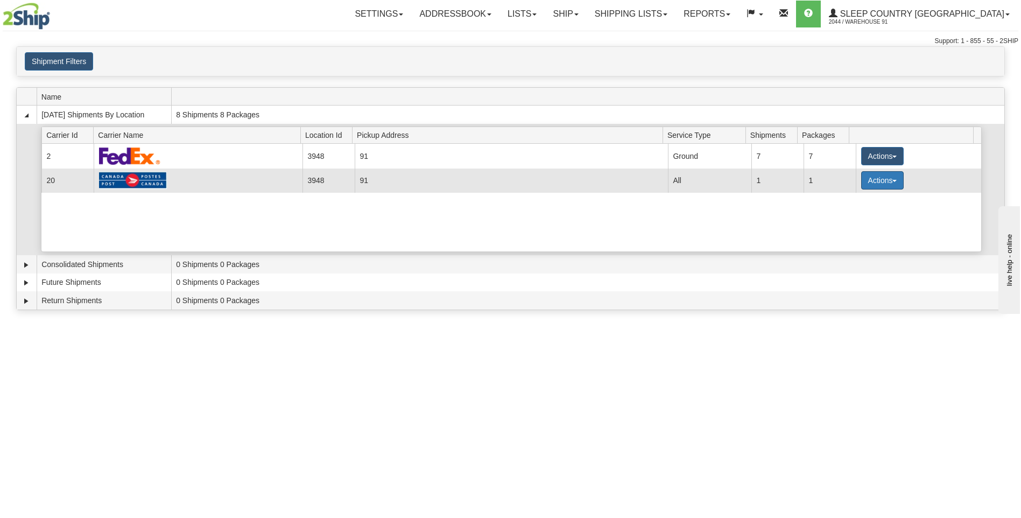
click at [864, 178] on button "Actions" at bounding box center [882, 180] width 43 height 18
click at [852, 230] on span "Pickup" at bounding box center [842, 228] width 29 height 8
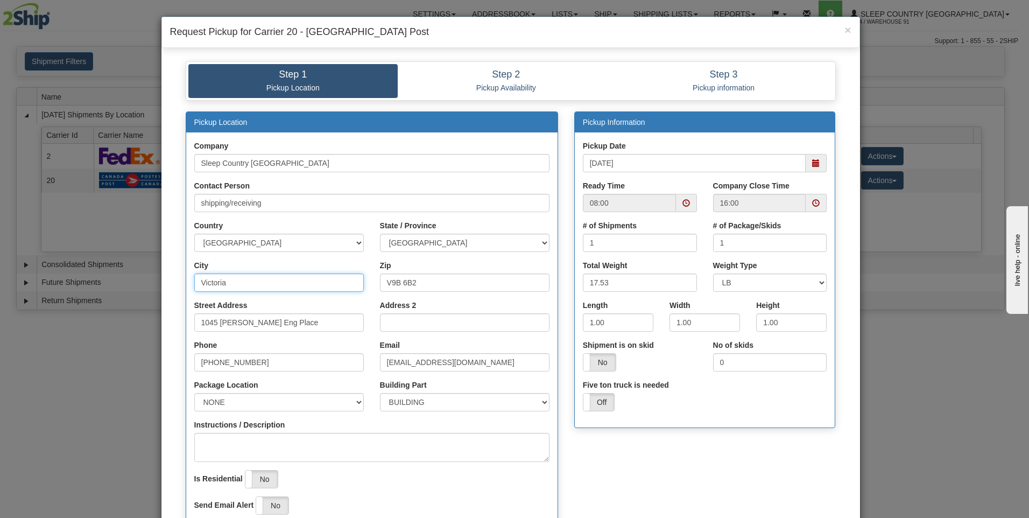
drag, startPoint x: 230, startPoint y: 284, endPoint x: 155, endPoint y: 284, distance: 75.4
click at [155, 284] on div "× Request Pickup for Carrier 20 - [GEOGRAPHIC_DATA] Post Step 1 Pickup Location…" at bounding box center [514, 259] width 1029 height 518
type input "[PERSON_NAME]"
click at [365, 405] on div "Package Location NONE FRONT REAR SIDE" at bounding box center [279, 399] width 186 height 40
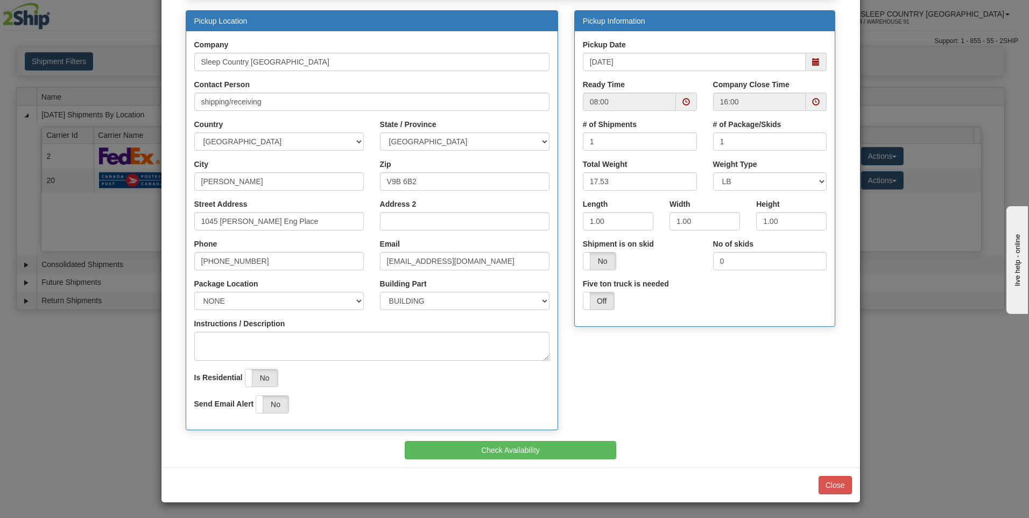
scroll to position [102, 0]
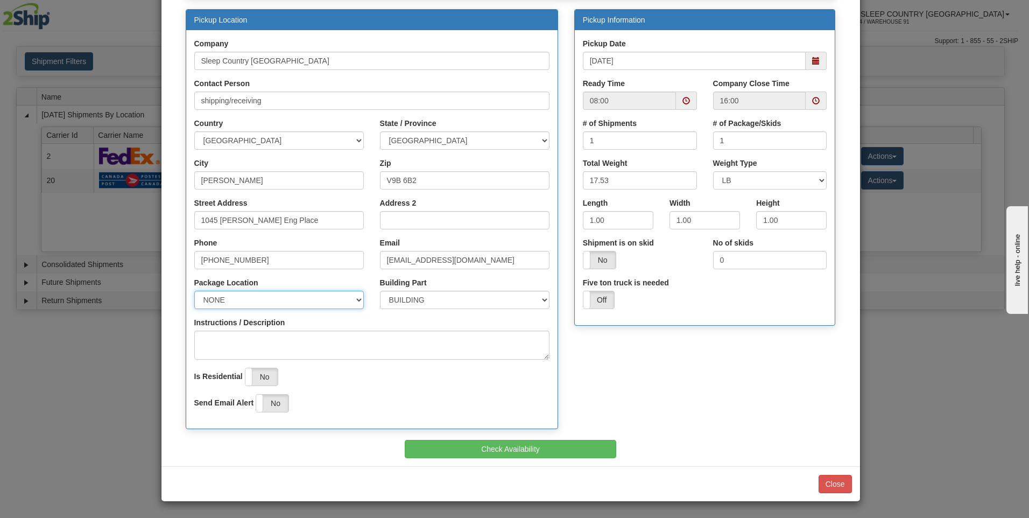
click at [355, 300] on select "NONE FRONT REAR SIDE" at bounding box center [279, 300] width 170 height 18
select select "1"
click at [194, 291] on select "NONE FRONT REAR SIDE" at bounding box center [279, 300] width 170 height 18
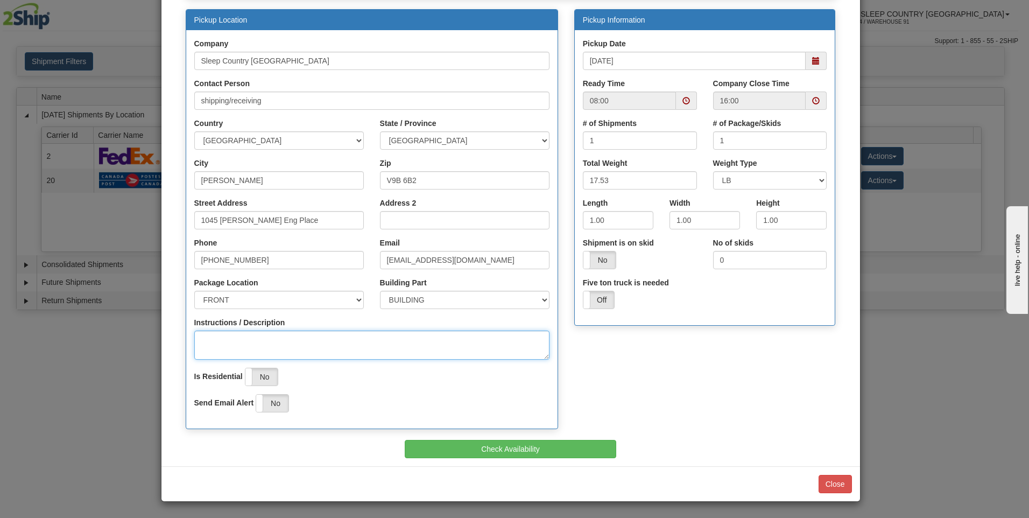
click at [209, 339] on textarea "Instructions / Description" at bounding box center [371, 345] width 355 height 29
type textarea "OFFICE"
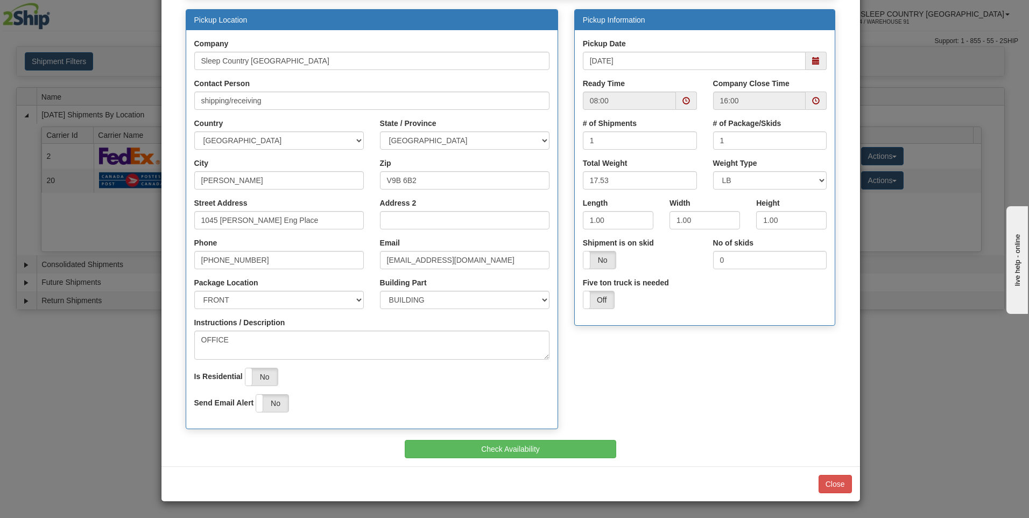
drag, startPoint x: 396, startPoint y: 388, endPoint x: 411, endPoint y: 388, distance: 15.1
click at [397, 388] on div "Company Sleep Country [GEOGRAPHIC_DATA] Contact Person shipping/receiving" at bounding box center [371, 229] width 371 height 399
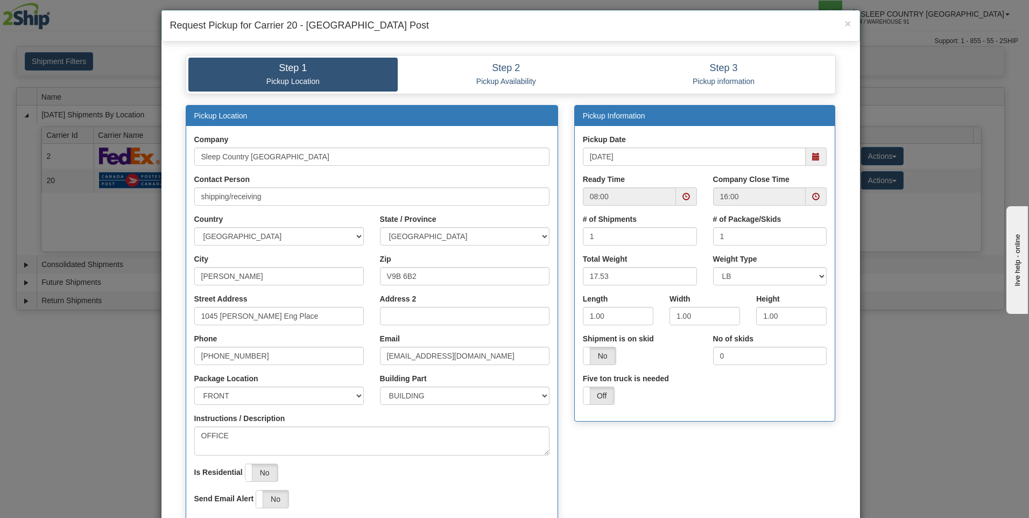
scroll to position [0, 0]
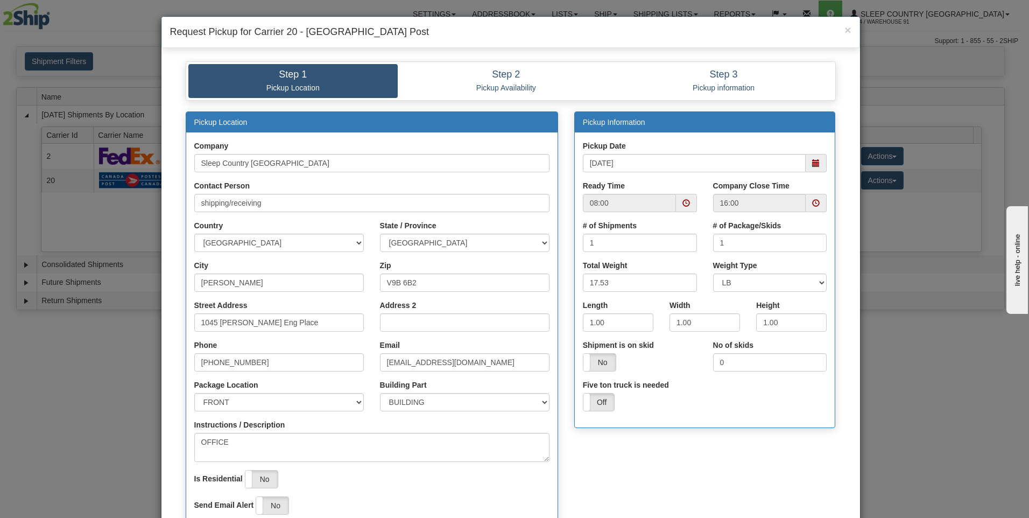
click at [683, 202] on span at bounding box center [687, 203] width 8 height 8
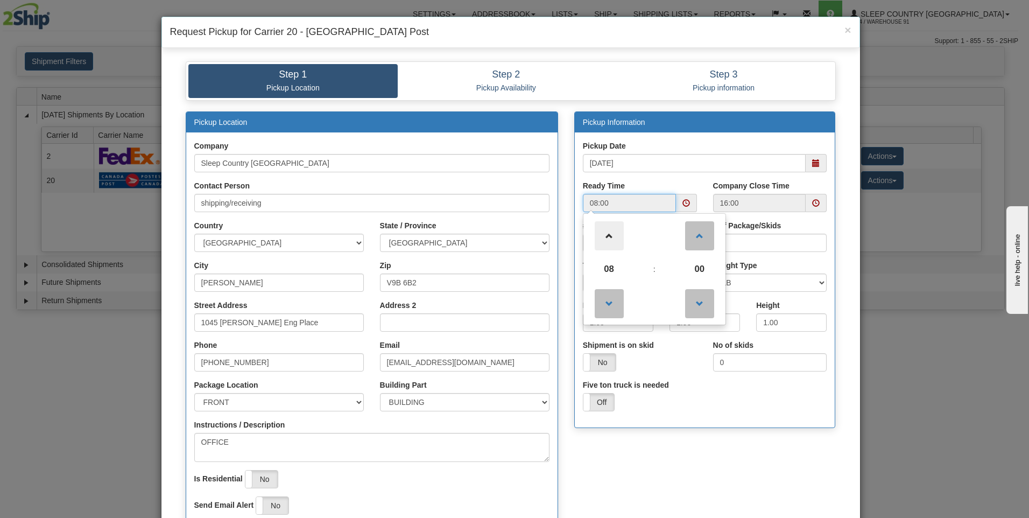
click at [602, 229] on span at bounding box center [609, 235] width 29 height 29
type input "12:00"
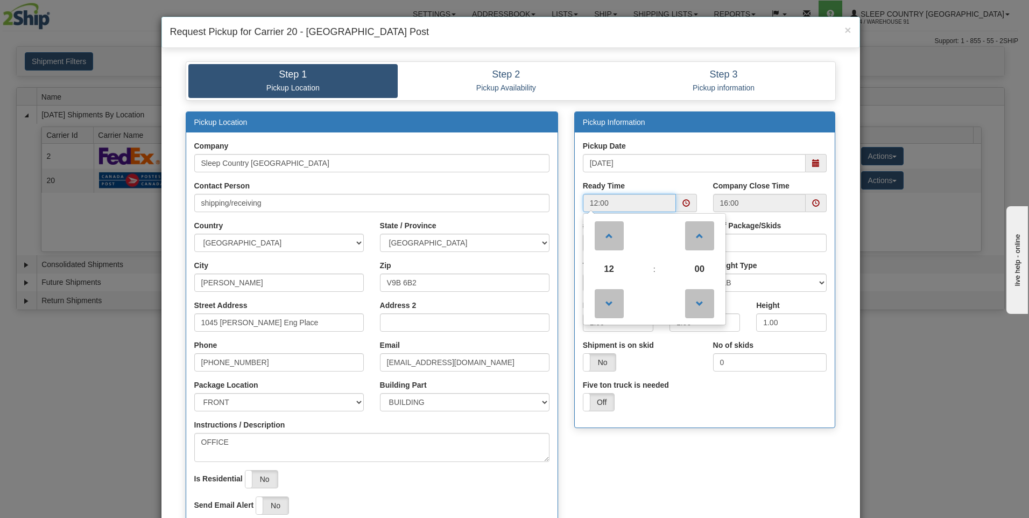
click at [684, 202] on span at bounding box center [687, 203] width 8 height 8
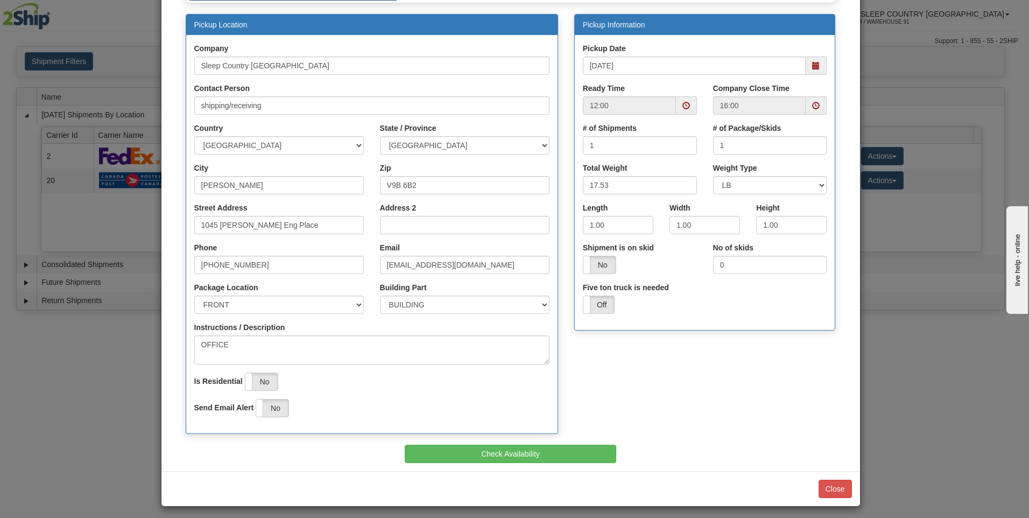
scroll to position [102, 0]
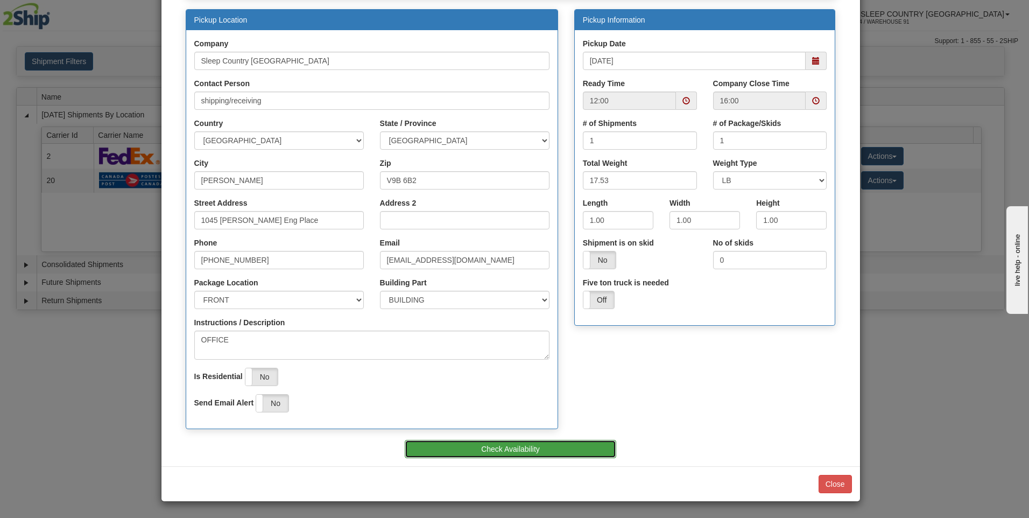
click at [512, 452] on button "Check Availability" at bounding box center [511, 449] width 212 height 18
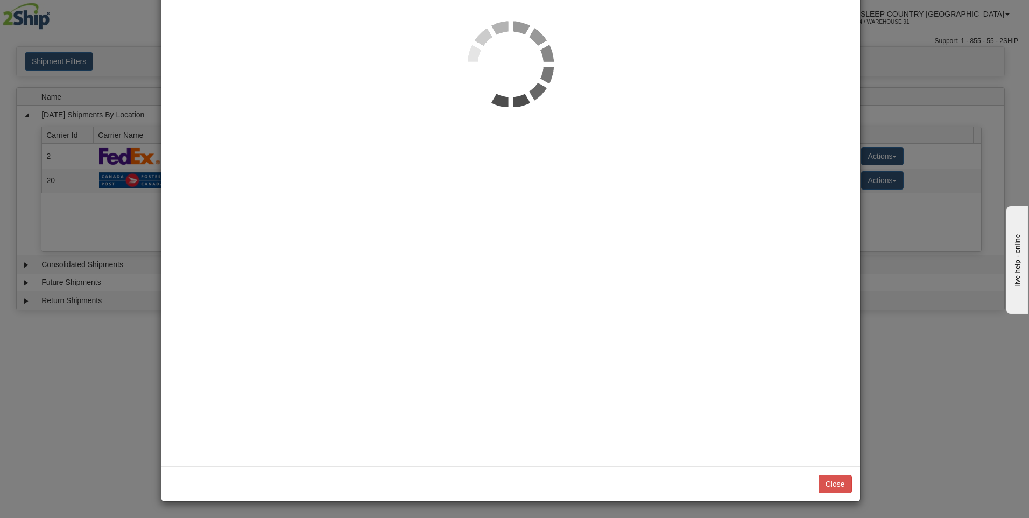
scroll to position [0, 0]
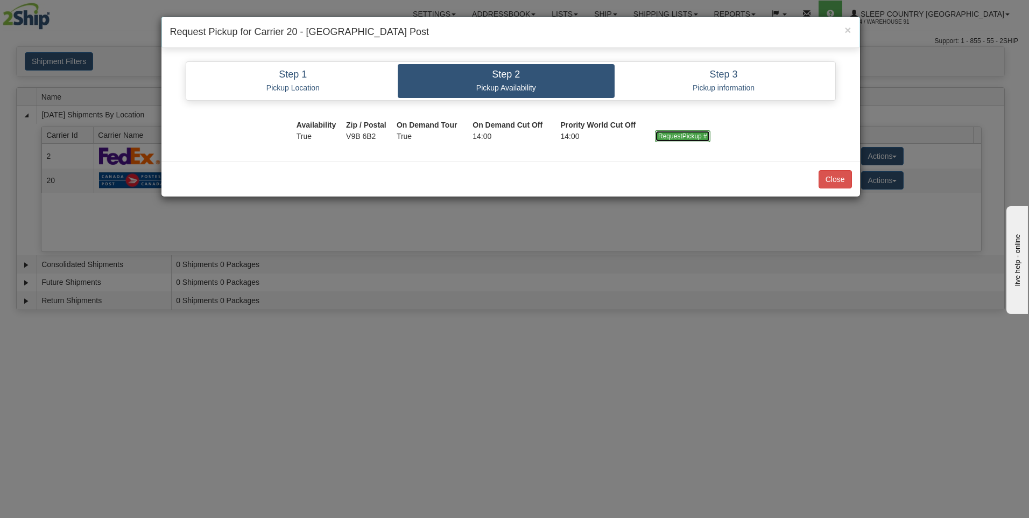
click at [677, 136] on input "RequestPickup #" at bounding box center [682, 136] width 55 height 12
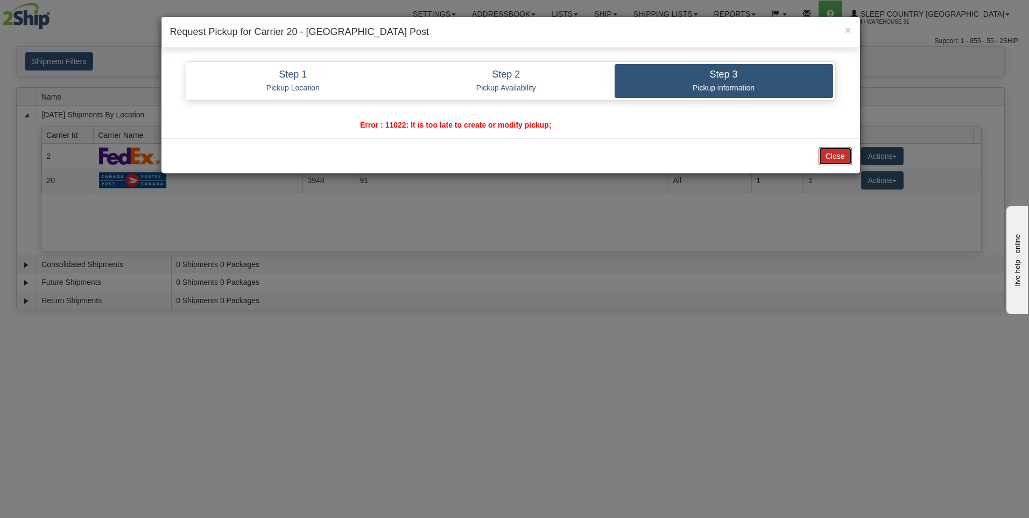
click at [835, 160] on button "Close" at bounding box center [835, 156] width 33 height 18
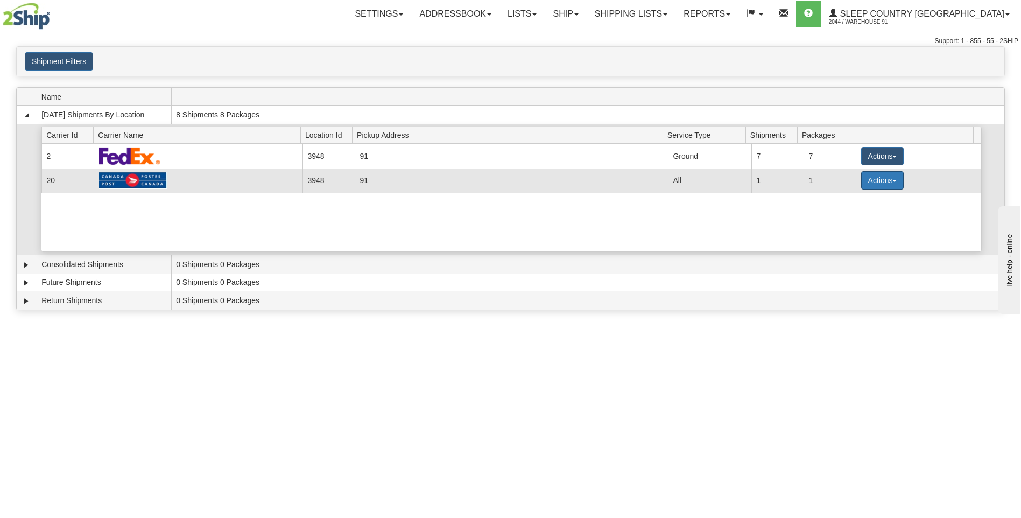
click at [880, 182] on button "Actions" at bounding box center [882, 180] width 43 height 18
click at [855, 226] on span "Pickup" at bounding box center [842, 228] width 29 height 8
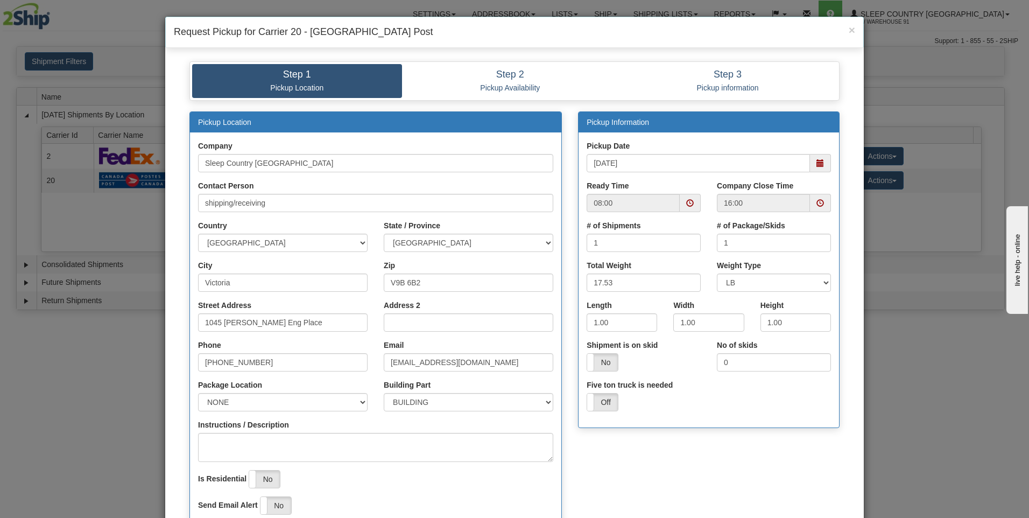
click at [817, 205] on span at bounding box center [821, 203] width 8 height 8
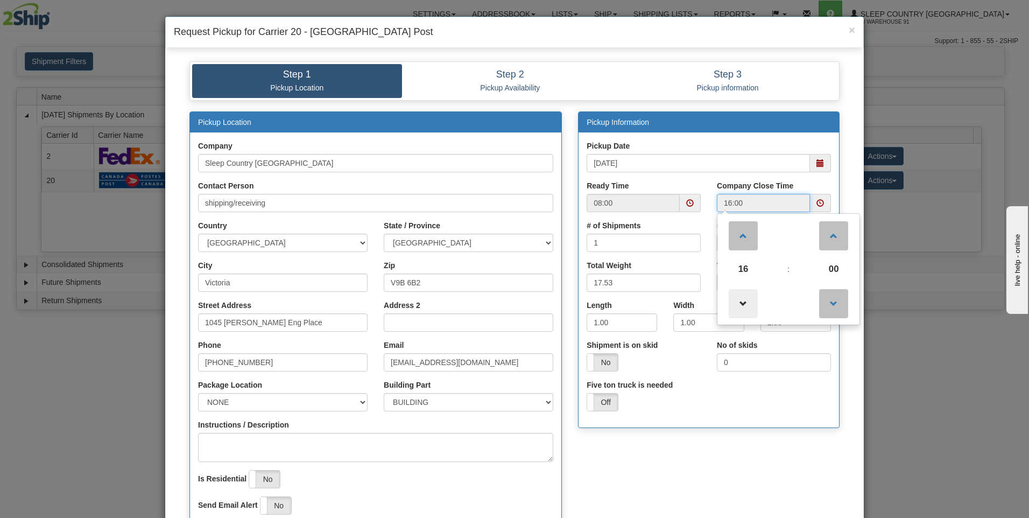
click at [741, 296] on span at bounding box center [743, 303] width 29 height 29
type input "14:00"
click at [751, 199] on input "14:00" at bounding box center [763, 203] width 93 height 18
click at [686, 201] on span at bounding box center [690, 203] width 8 height 8
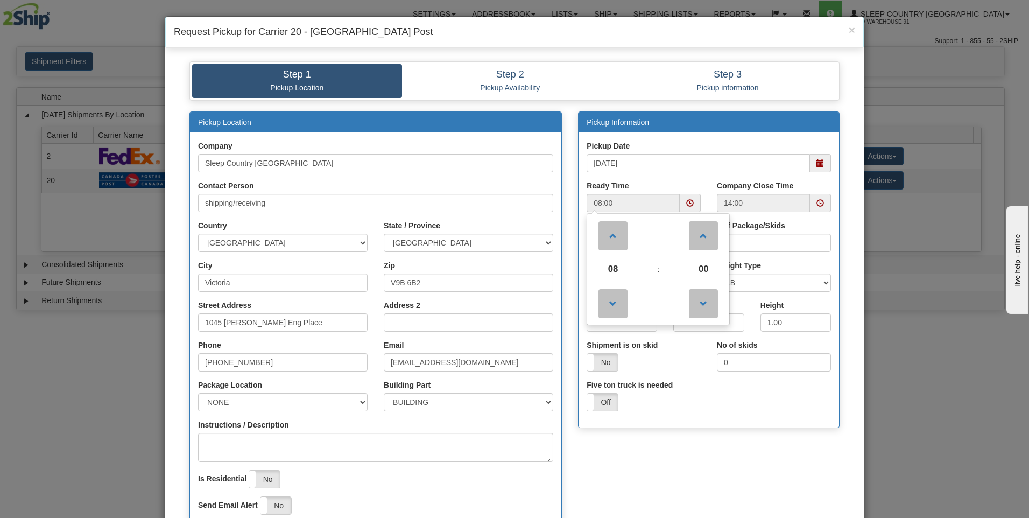
click at [702, 183] on div "Ready Time 08:00 08 : 00 00 01 02 03 04 05 06 07 08 09 10 11 12 13 14 15 16 17 …" at bounding box center [644, 200] width 130 height 40
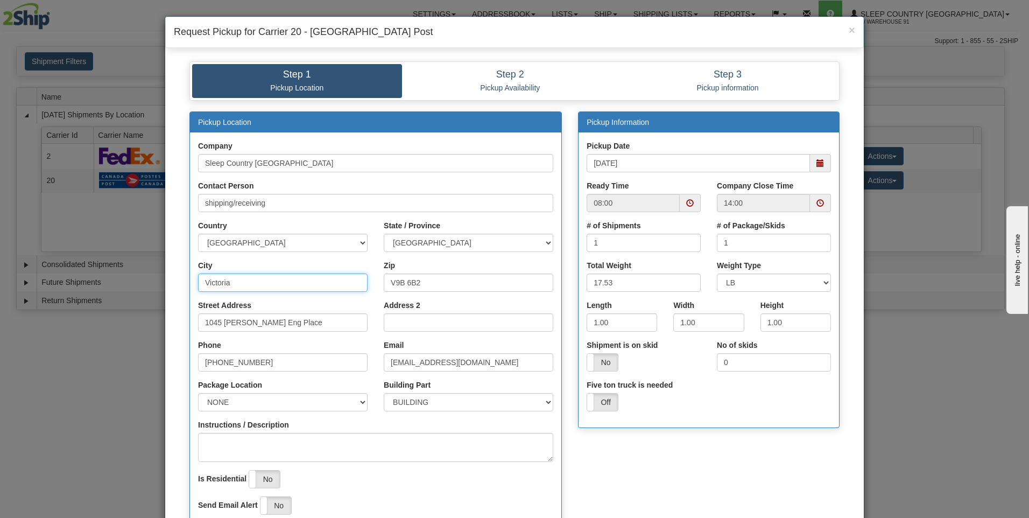
drag, startPoint x: 225, startPoint y: 279, endPoint x: 159, endPoint y: 279, distance: 66.2
click at [159, 279] on div "× Request Pickup for Carrier 20 - [GEOGRAPHIC_DATA] Post Step 1 Pickup Location…" at bounding box center [514, 259] width 1029 height 518
type input "[PERSON_NAME]"
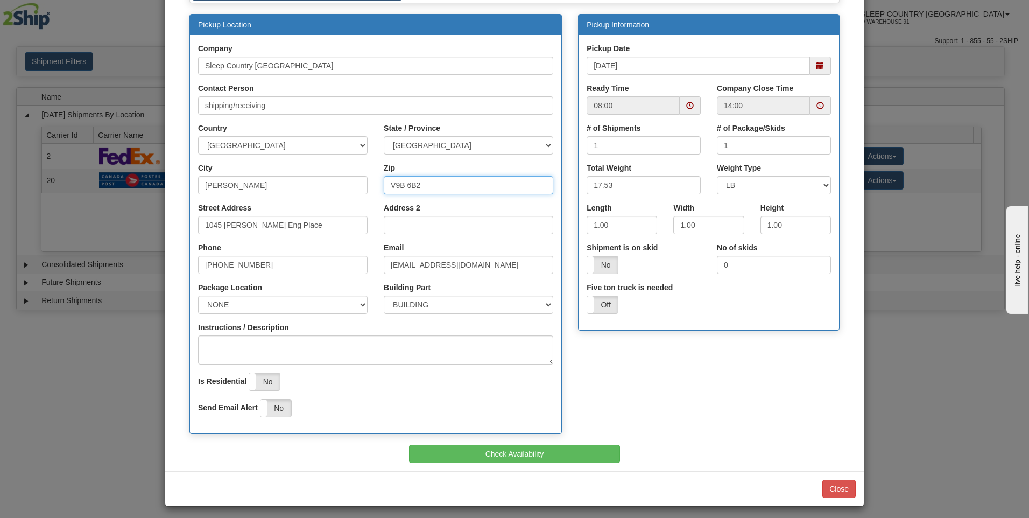
scroll to position [102, 0]
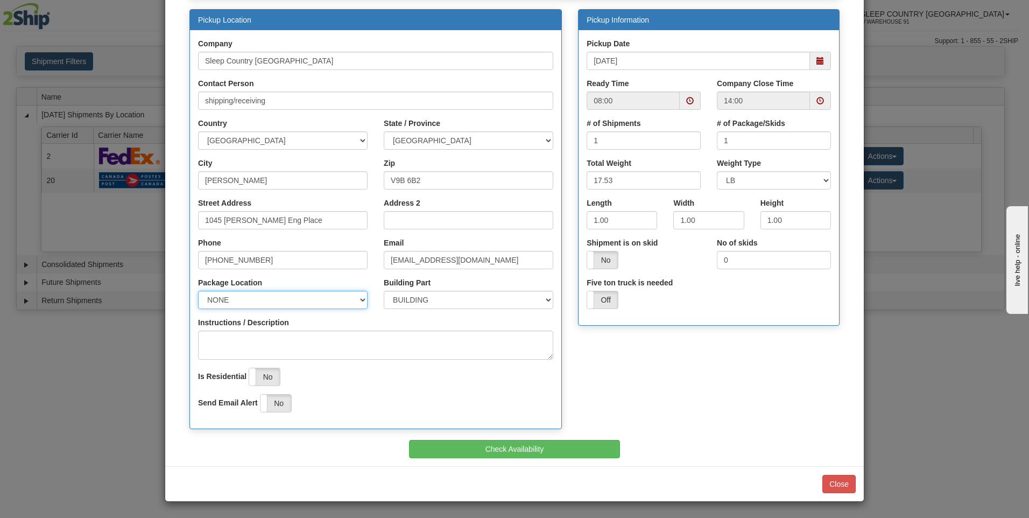
click at [357, 299] on select "NONE FRONT REAR SIDE" at bounding box center [283, 300] width 170 height 18
select select "1"
click at [198, 291] on select "NONE FRONT REAR SIDE" at bounding box center [283, 300] width 170 height 18
click at [546, 297] on select "BUILDING APARTMENT DEPARTMENT FLOOR ROOM SUITE" at bounding box center [469, 300] width 170 height 18
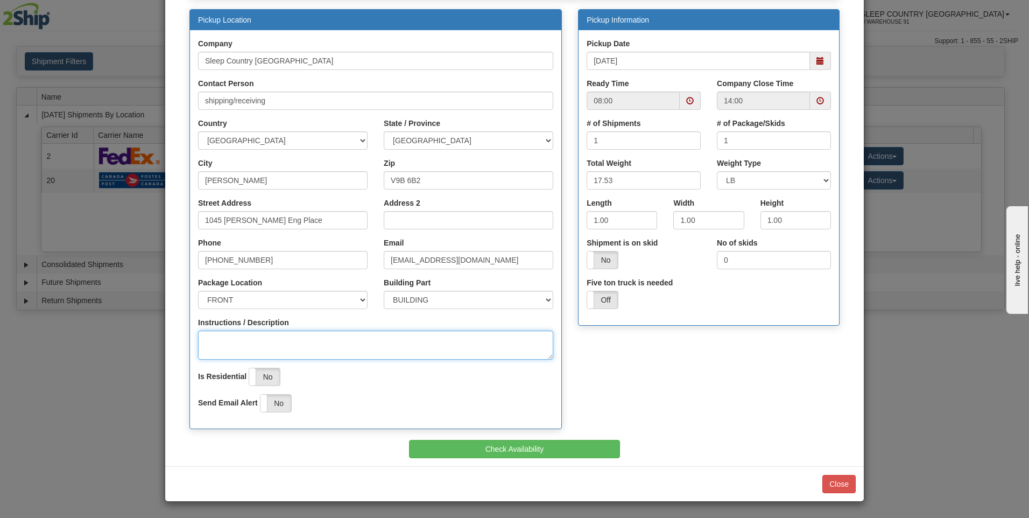
click at [219, 332] on textarea "Instructions / Description" at bounding box center [375, 345] width 355 height 29
type textarea "OFFICE"
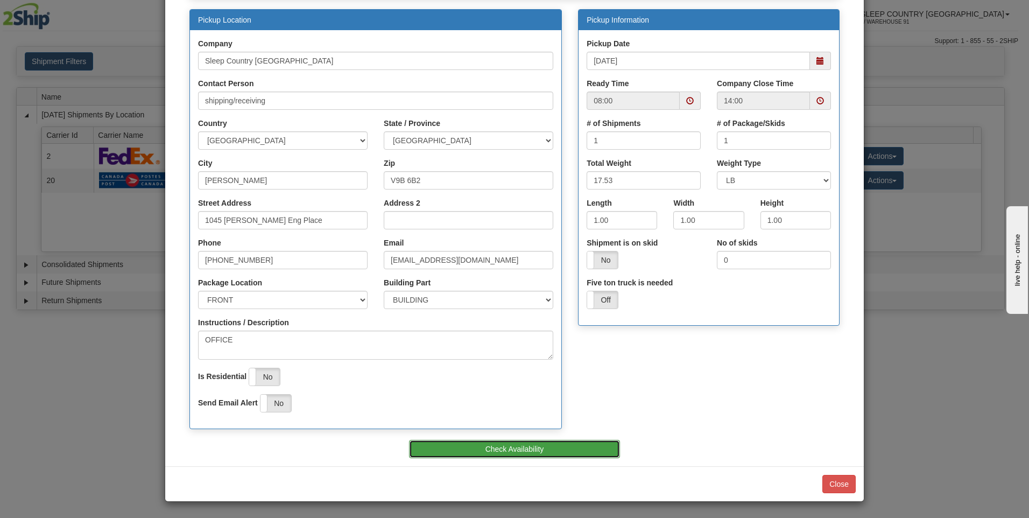
click at [516, 450] on button "Check Availability" at bounding box center [515, 449] width 212 height 18
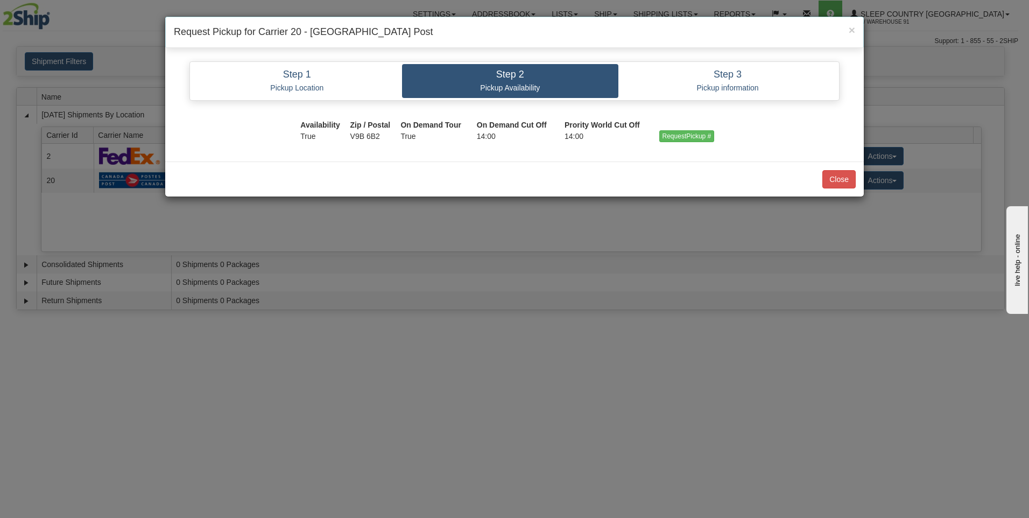
scroll to position [0, 0]
click at [680, 135] on input "RequestPickup #" at bounding box center [686, 136] width 55 height 12
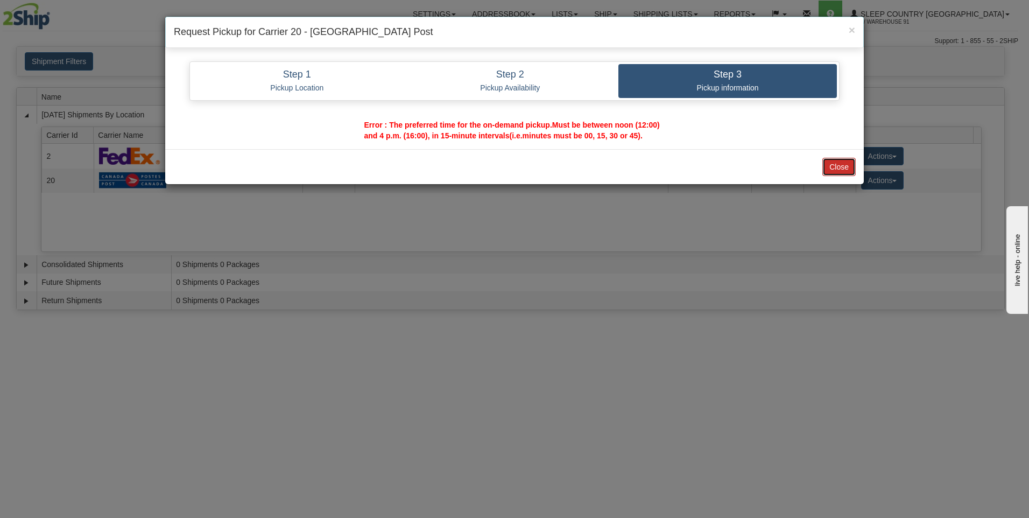
click at [841, 163] on button "Close" at bounding box center [839, 167] width 33 height 18
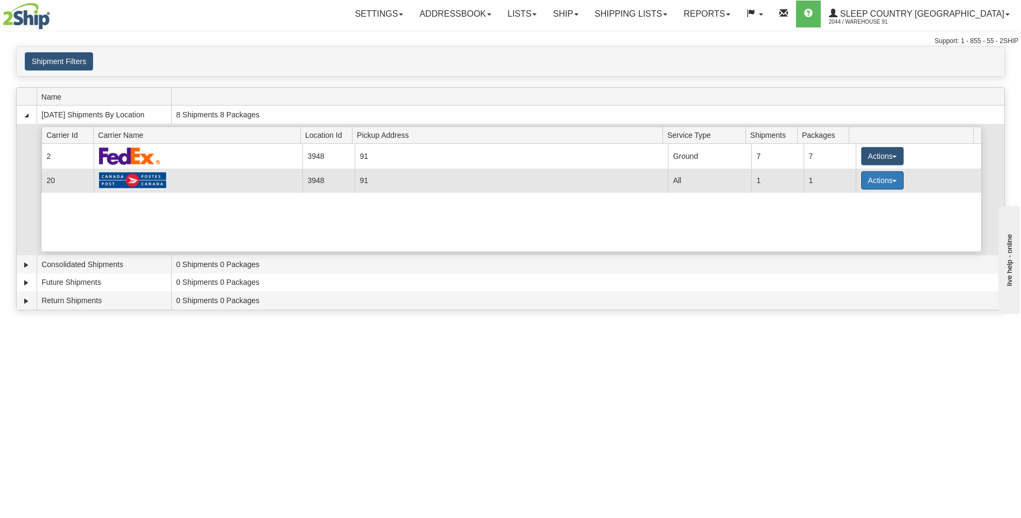
click at [879, 178] on button "Actions" at bounding box center [882, 180] width 43 height 18
click at [844, 230] on span "Pickup" at bounding box center [842, 228] width 29 height 8
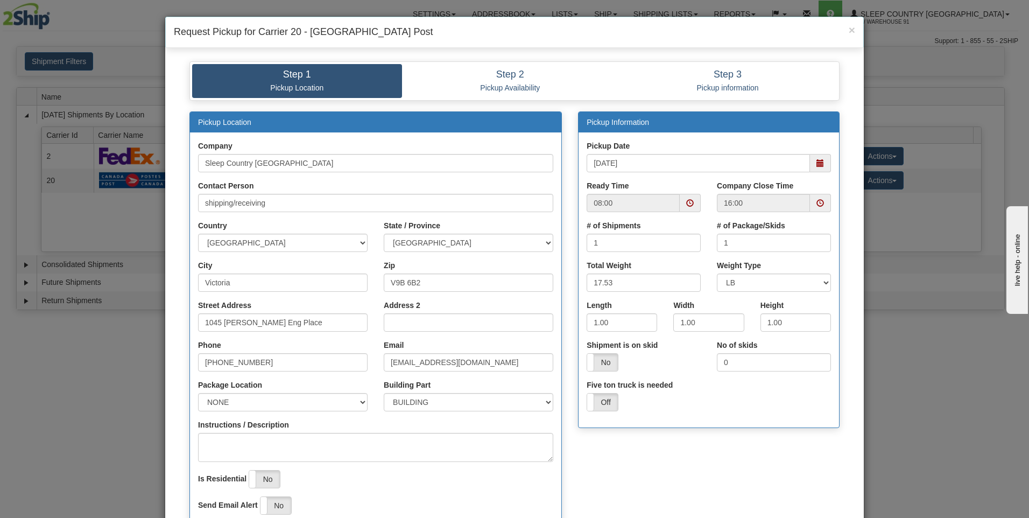
click at [689, 201] on span at bounding box center [690, 203] width 8 height 8
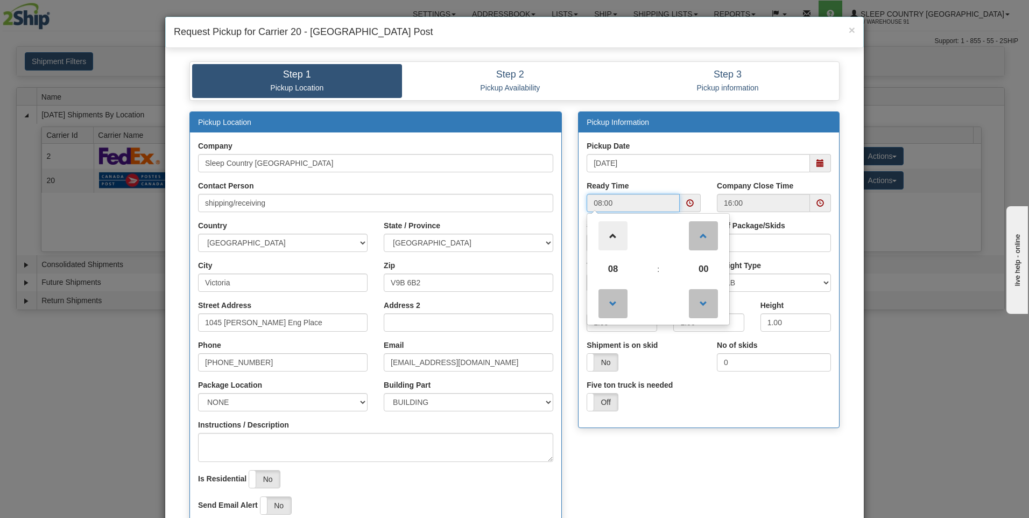
click at [609, 235] on span at bounding box center [613, 235] width 29 height 29
type input "12:00"
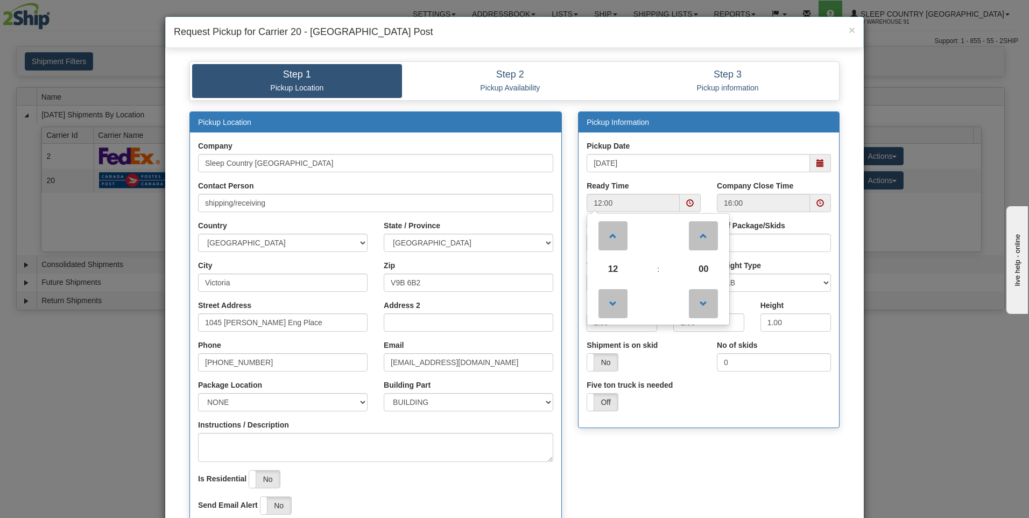
click at [709, 378] on div "No of skids 0" at bounding box center [774, 360] width 130 height 40
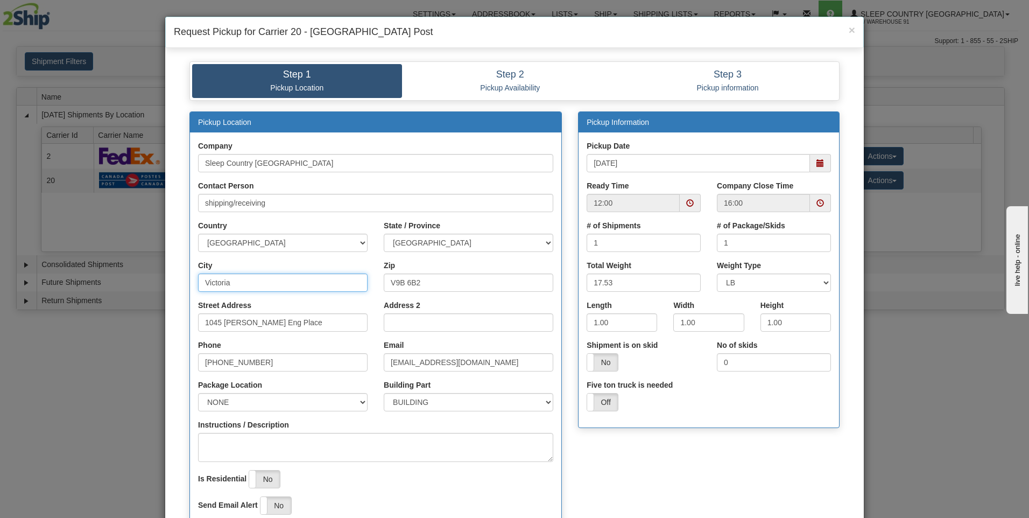
drag, startPoint x: 230, startPoint y: 278, endPoint x: 173, endPoint y: 273, distance: 57.8
click at [181, 273] on div "Pickup Location Company Sleep Country [GEOGRAPHIC_DATA] Contact Person Country" at bounding box center [514, 335] width 666 height 449
type input "[PERSON_NAME]"
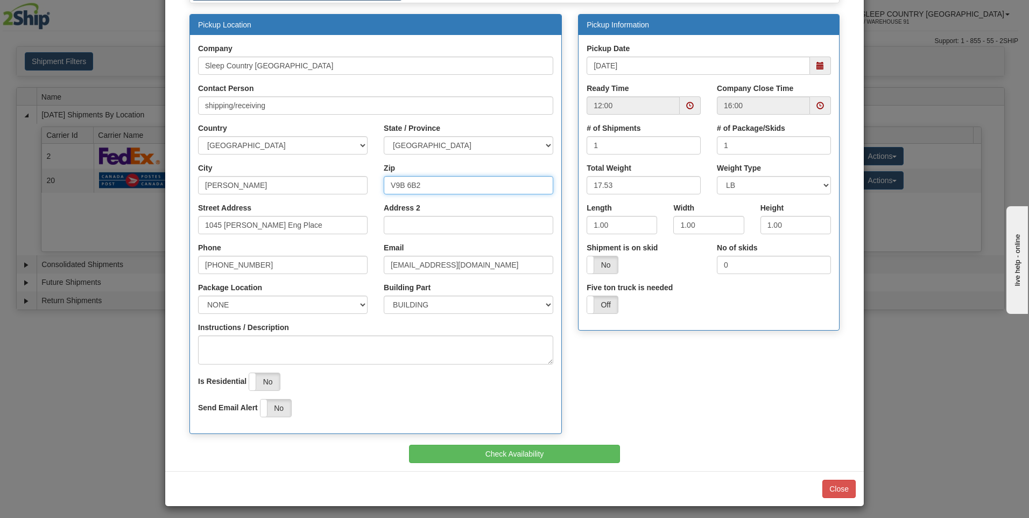
scroll to position [102, 0]
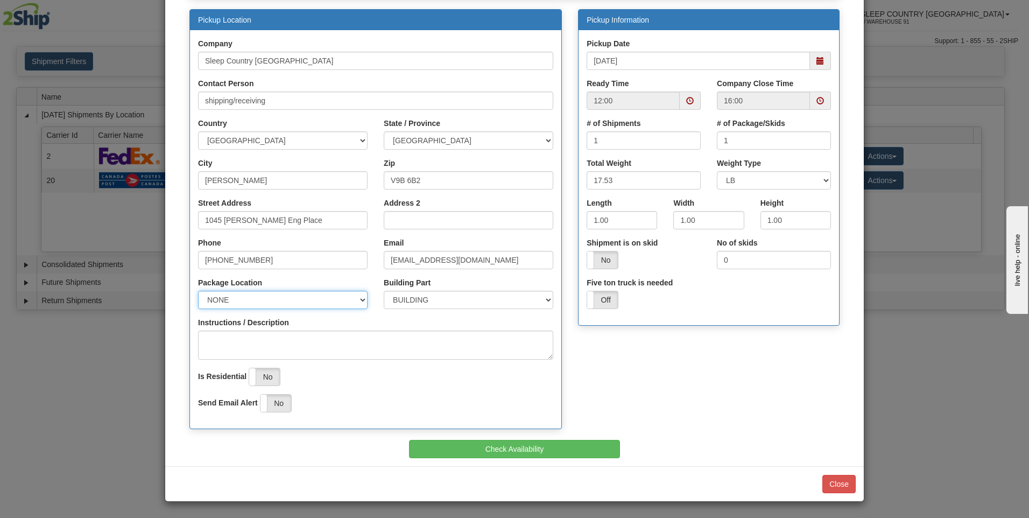
click at [358, 300] on select "NONE FRONT REAR SIDE" at bounding box center [283, 300] width 170 height 18
select select "1"
click at [198, 291] on select "NONE FRONT REAR SIDE" at bounding box center [283, 300] width 170 height 18
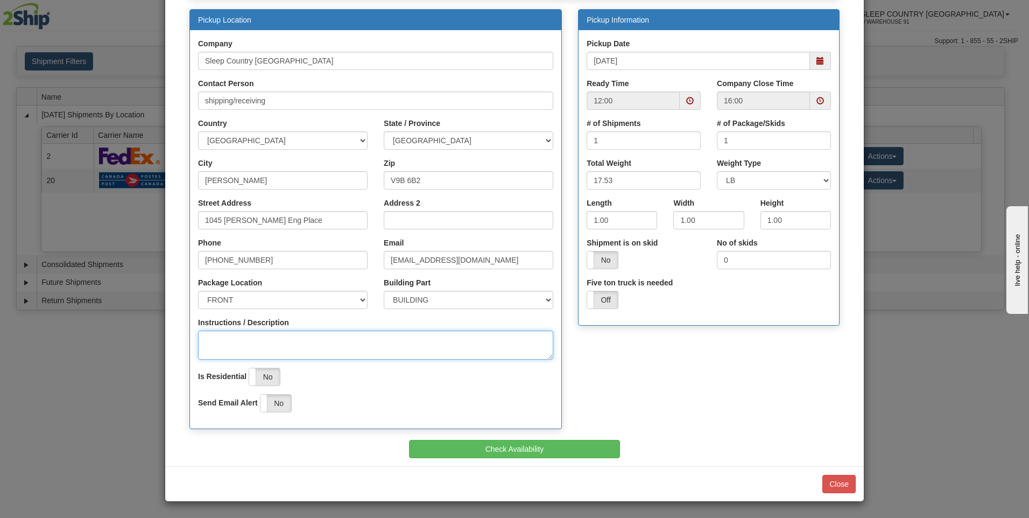
click at [228, 347] on textarea "Instructions / Description" at bounding box center [375, 345] width 355 height 29
type textarea "office"
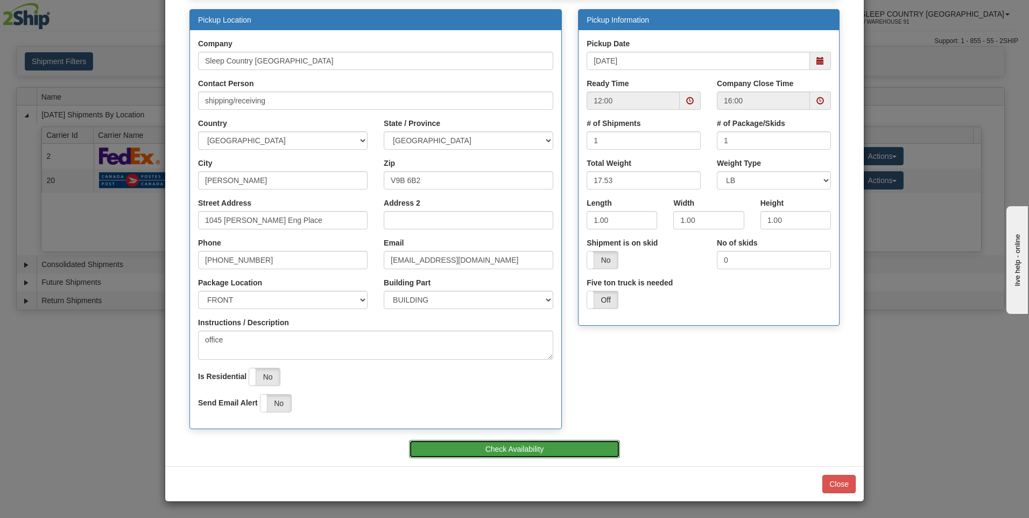
click at [544, 451] on button "Check Availability" at bounding box center [515, 449] width 212 height 18
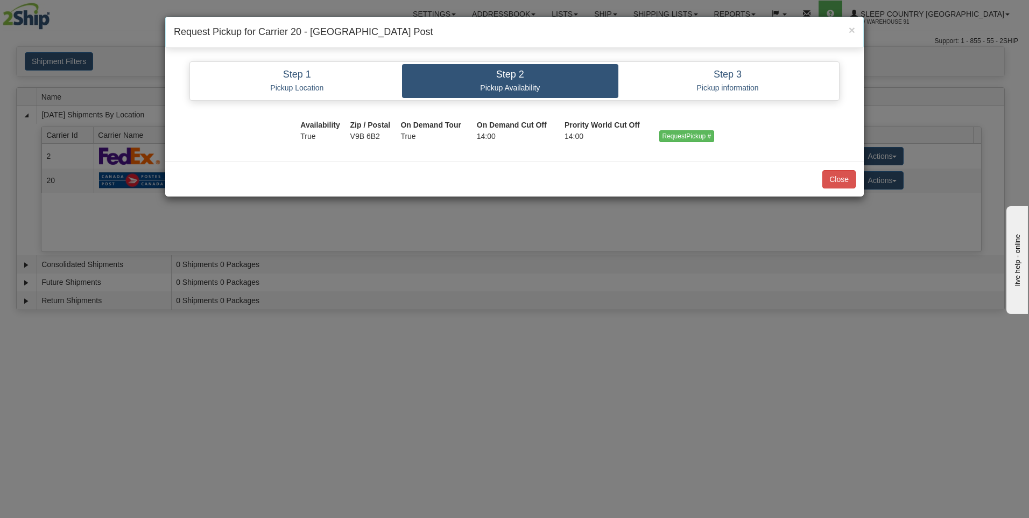
scroll to position [0, 0]
click at [679, 137] on input "RequestPickup #" at bounding box center [686, 136] width 55 height 12
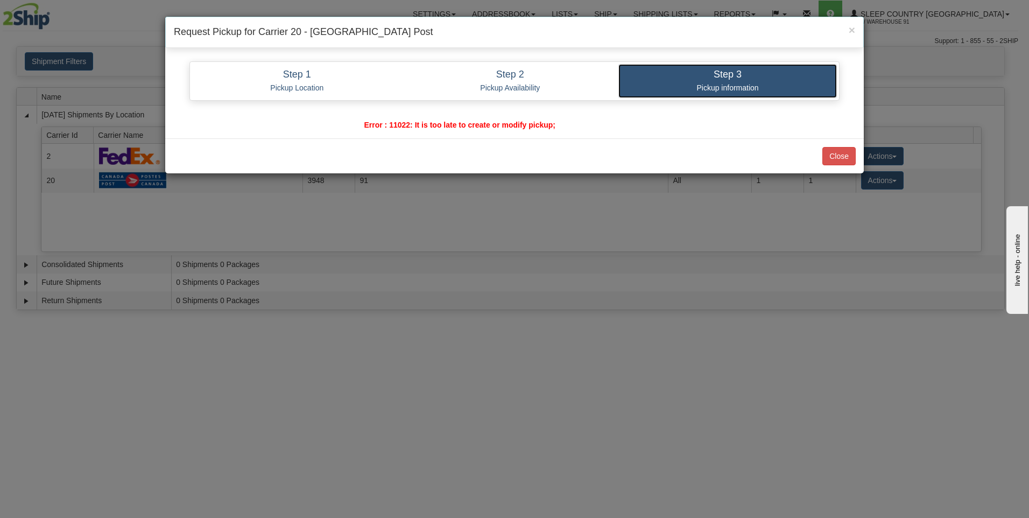
click at [734, 83] on p "Pickup information" at bounding box center [728, 88] width 202 height 10
click at [845, 156] on button "Close" at bounding box center [839, 156] width 33 height 18
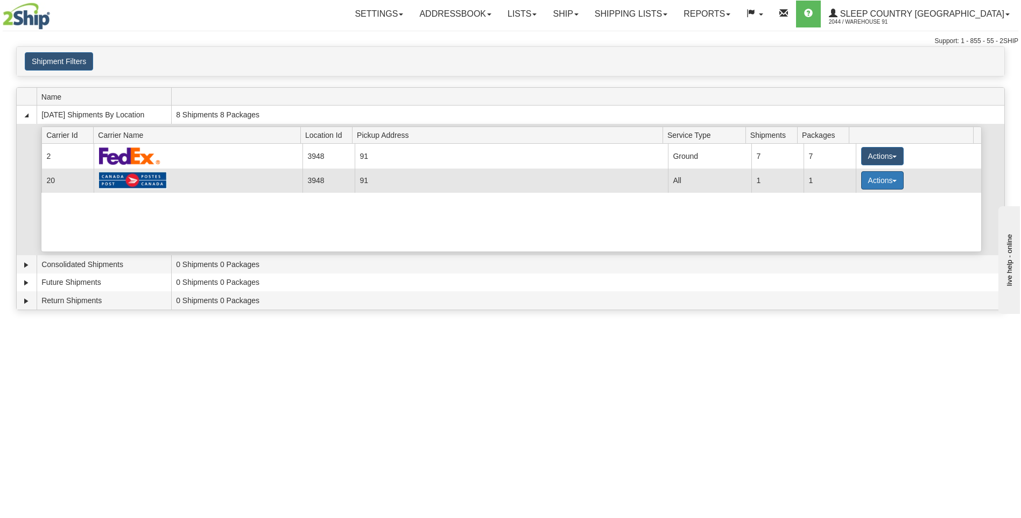
click at [877, 180] on button "Actions" at bounding box center [882, 180] width 43 height 18
click at [846, 224] on span "Pickup" at bounding box center [842, 228] width 29 height 8
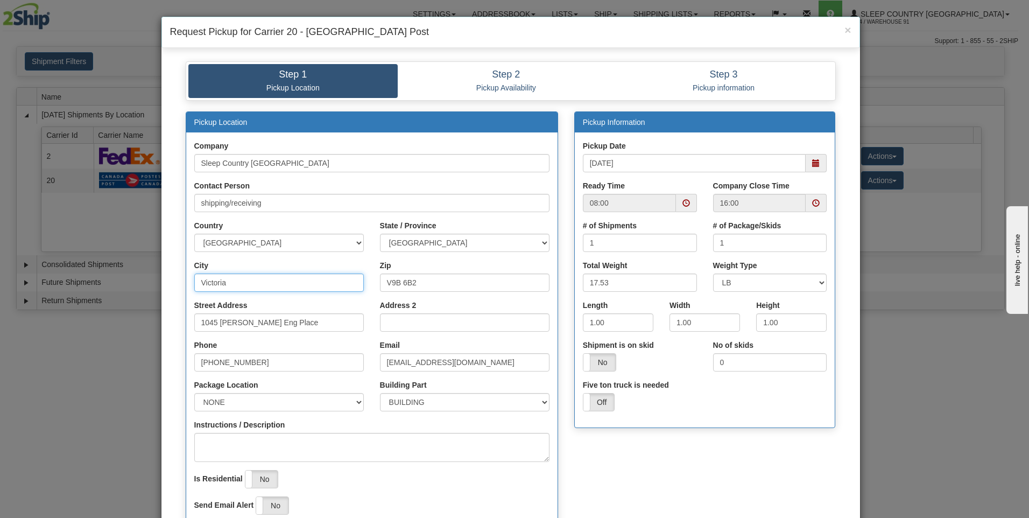
drag, startPoint x: 231, startPoint y: 284, endPoint x: 115, endPoint y: 270, distance: 117.1
click at [115, 271] on div "× Request Pickup for Carrier 20 - [GEOGRAPHIC_DATA] Post Step 1 Pickup Location…" at bounding box center [514, 259] width 1029 height 518
type input "[PERSON_NAME]"
select select "1"
click at [228, 437] on textarea "Instructions / Description" at bounding box center [371, 447] width 355 height 29
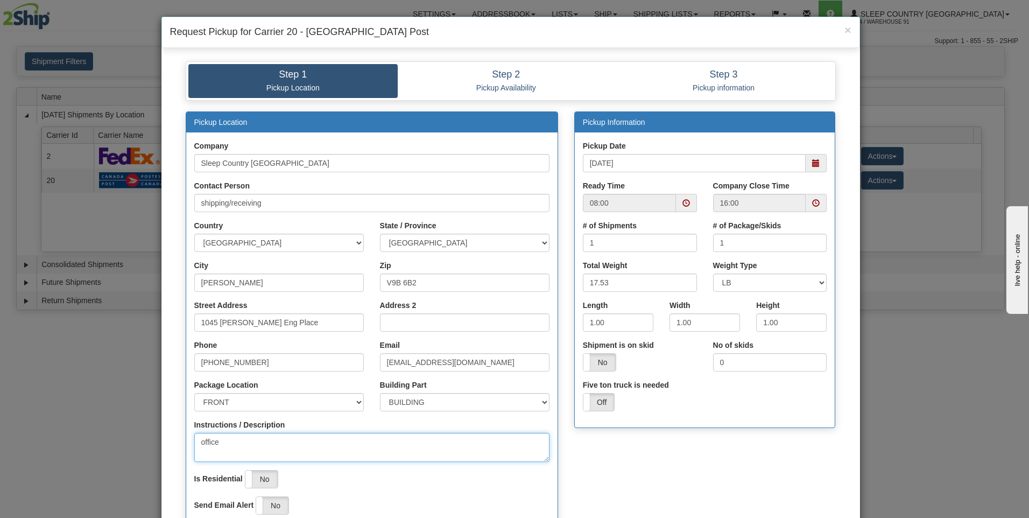
type textarea "office"
click at [353, 482] on div "Is Residential Yes No" at bounding box center [371, 479] width 355 height 18
click at [812, 201] on span at bounding box center [816, 203] width 8 height 8
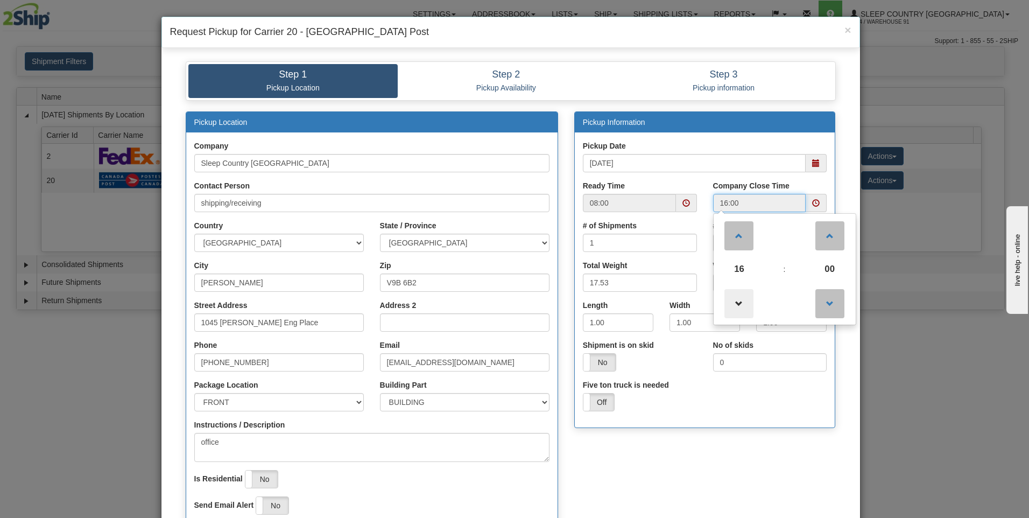
click at [740, 298] on span at bounding box center [739, 303] width 29 height 29
type input "14:00"
click at [694, 183] on div "Ready Time 08:00" at bounding box center [640, 200] width 130 height 40
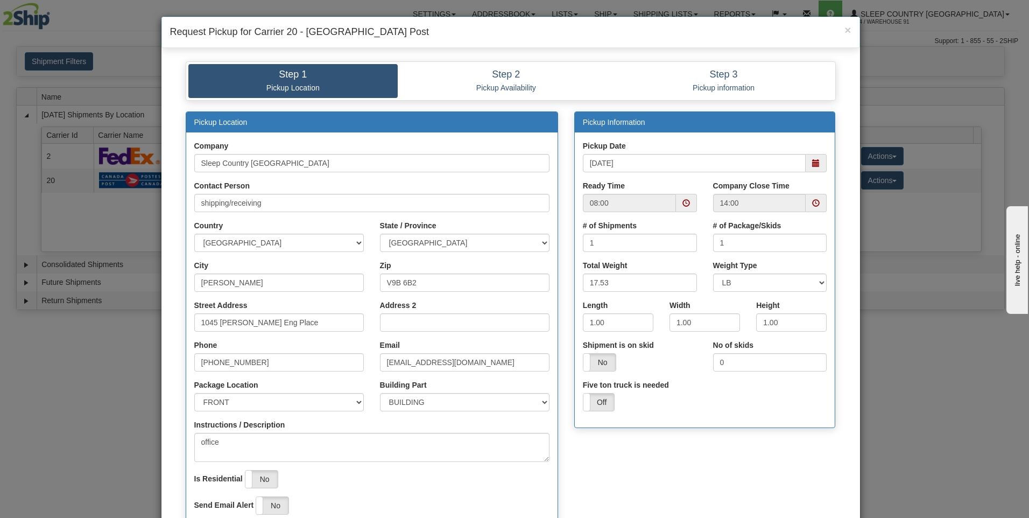
click at [685, 204] on span at bounding box center [687, 203] width 8 height 8
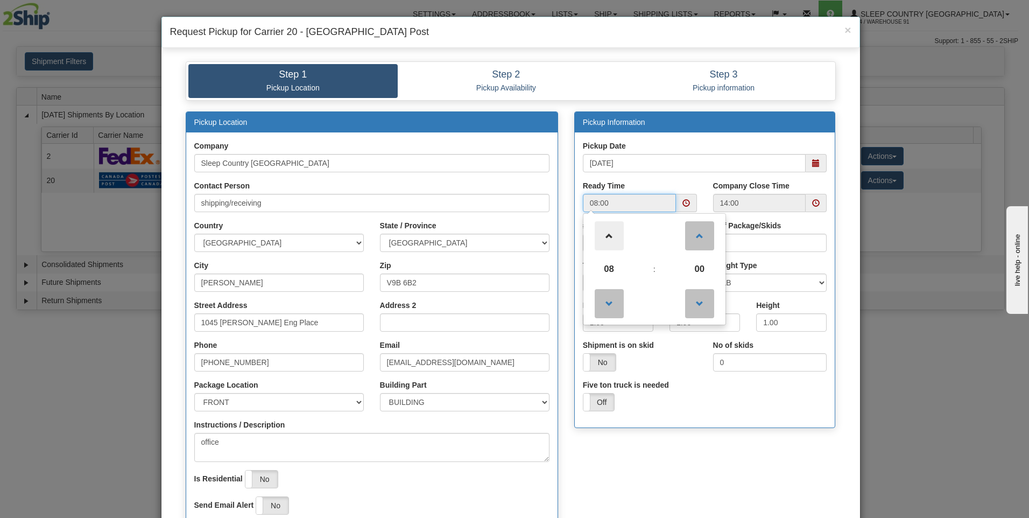
click at [611, 231] on span at bounding box center [609, 235] width 29 height 29
click at [612, 229] on span at bounding box center [609, 235] width 29 height 29
type input "12:00"
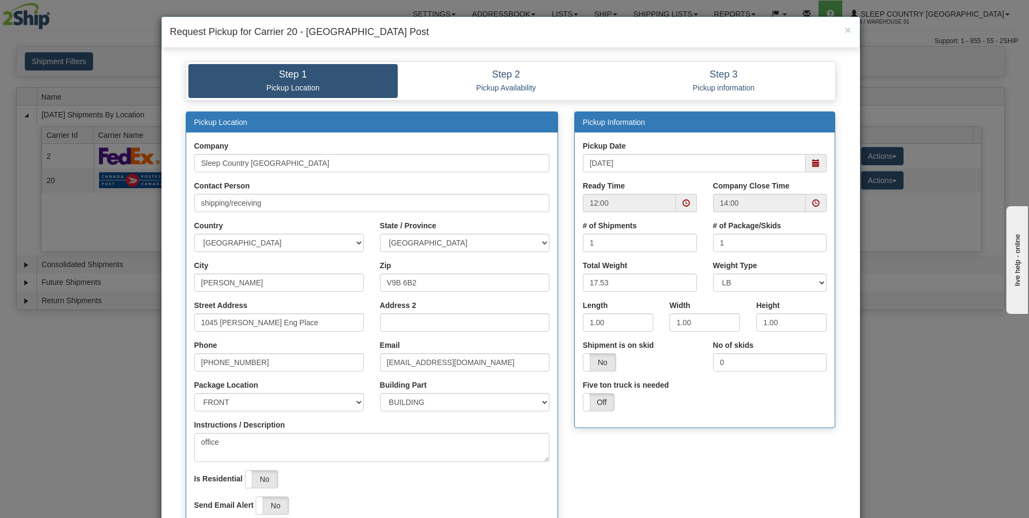
click at [711, 405] on div "Five ton truck is needed On Off" at bounding box center [705, 399] width 261 height 40
click at [596, 469] on div "Pickup Location Company Sleep Country Canada Contact Person shipping/receiving …" at bounding box center [511, 326] width 666 height 431
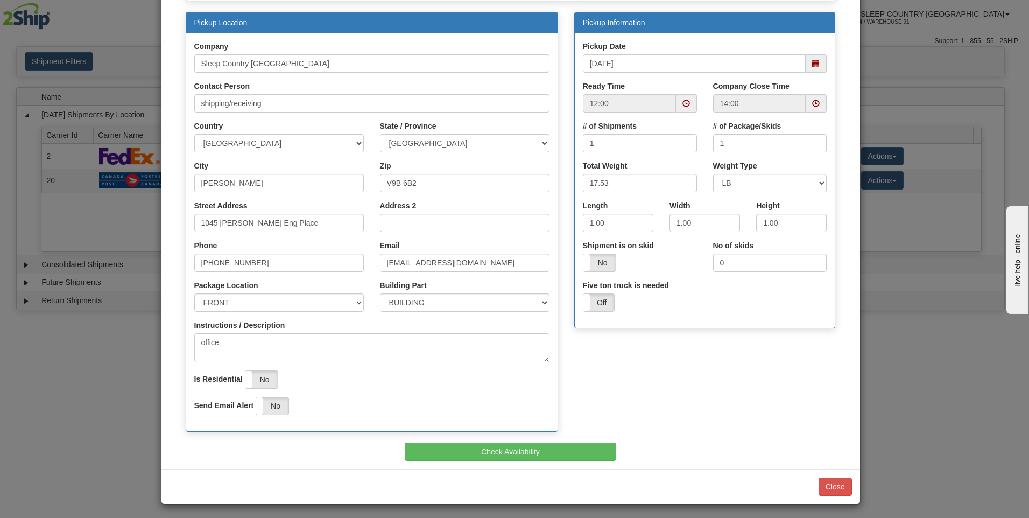
scroll to position [102, 0]
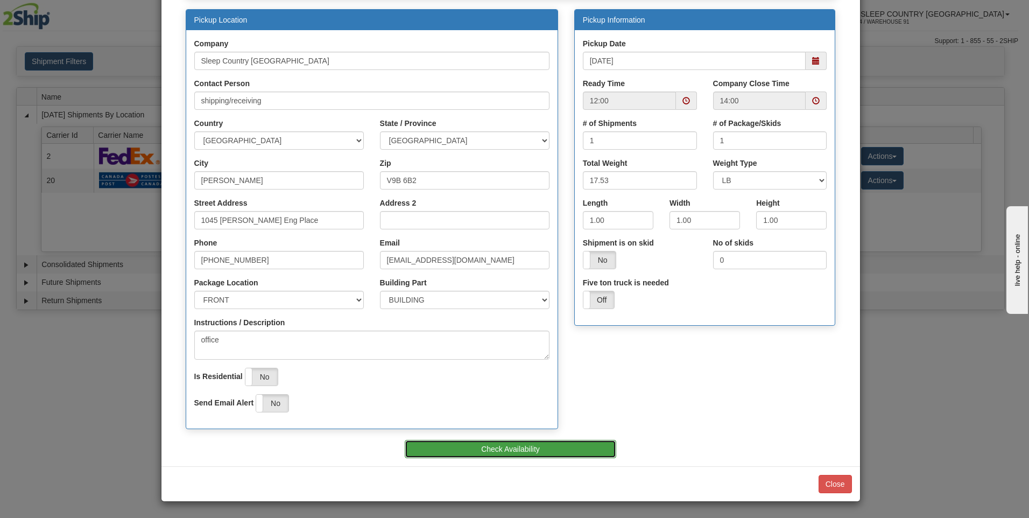
click at [533, 442] on button "Check Availability" at bounding box center [511, 449] width 212 height 18
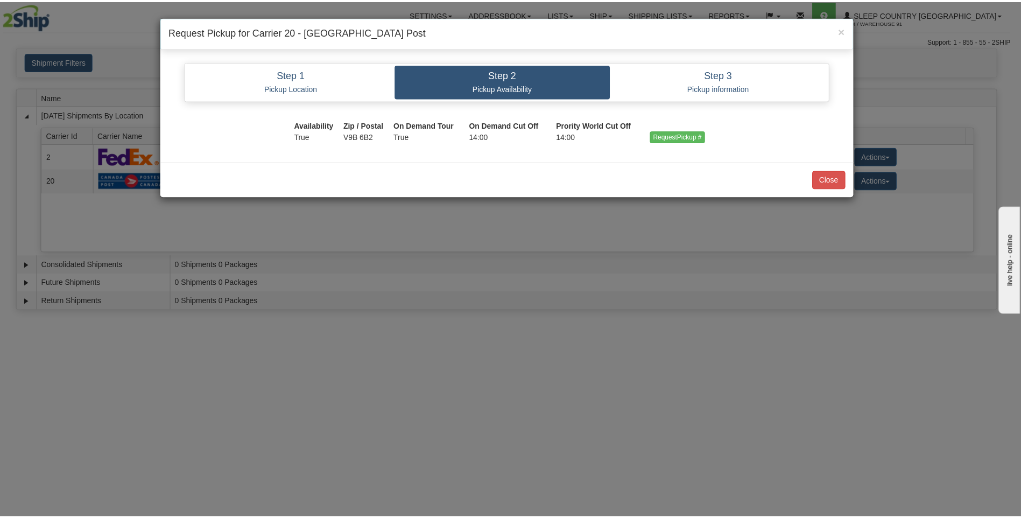
scroll to position [0, 0]
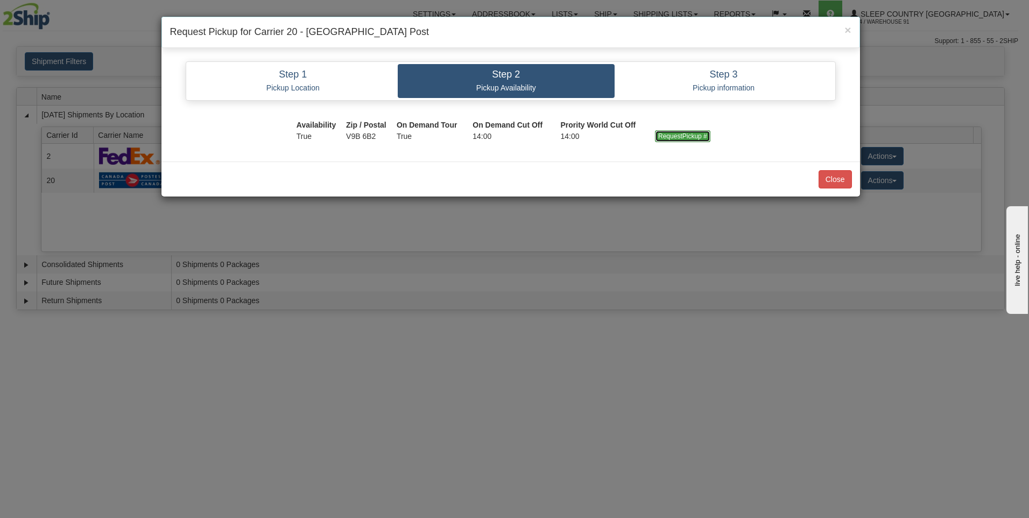
click at [679, 140] on input "RequestPickup #" at bounding box center [682, 136] width 55 height 12
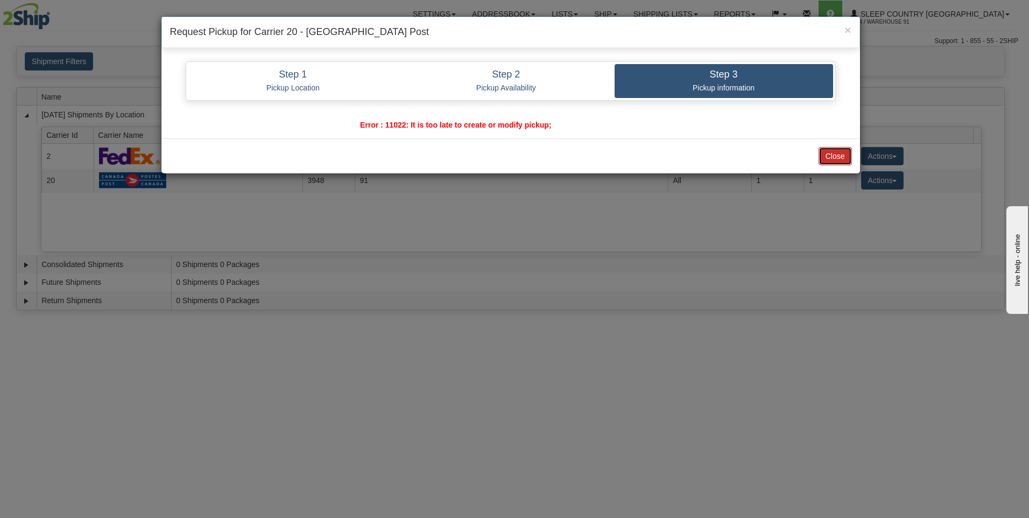
click at [837, 151] on button "Close" at bounding box center [835, 156] width 33 height 18
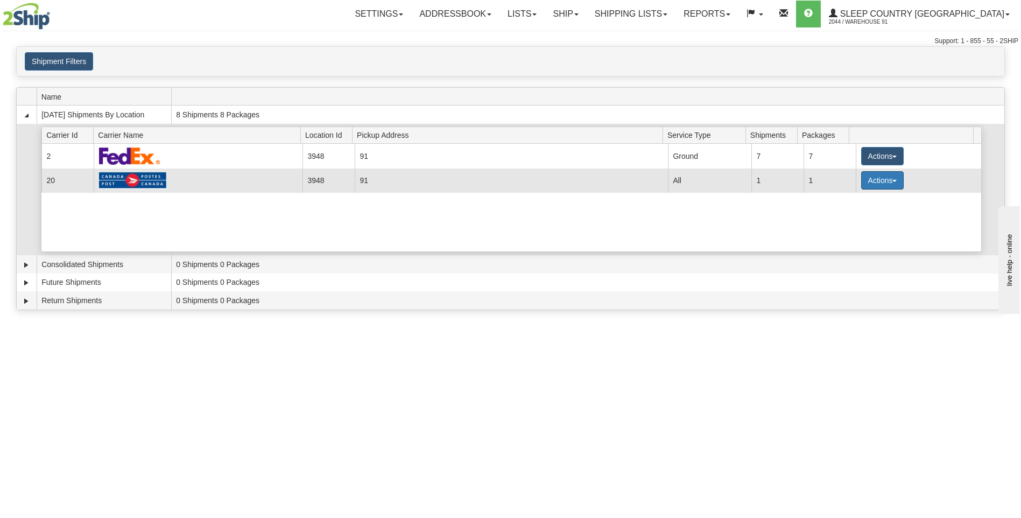
click at [870, 179] on button "Actions" at bounding box center [882, 180] width 43 height 18
click at [855, 198] on span "Details" at bounding box center [842, 200] width 29 height 8
click at [871, 179] on button "Actions" at bounding box center [882, 180] width 43 height 18
click at [848, 214] on span "Close" at bounding box center [840, 214] width 25 height 8
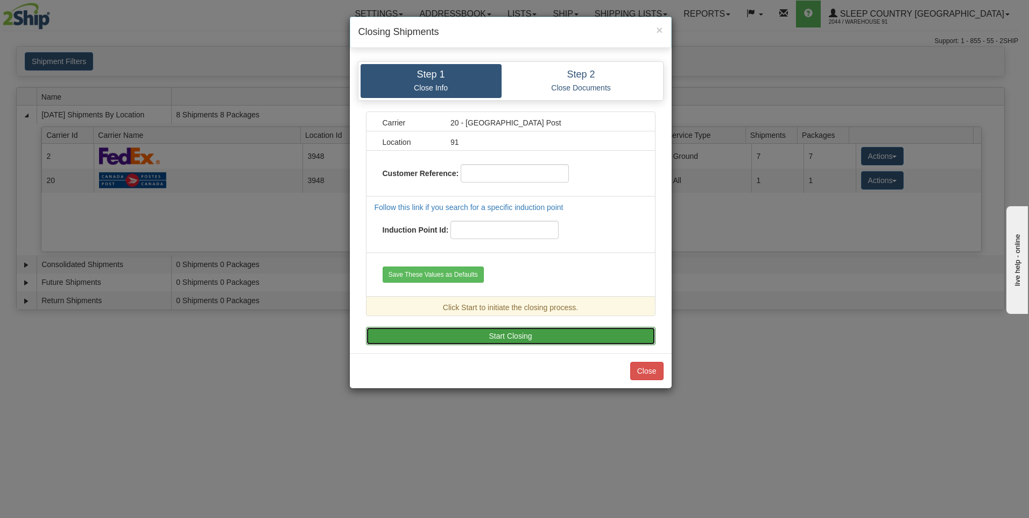
click at [468, 338] on button "Start Closing" at bounding box center [511, 336] width 290 height 18
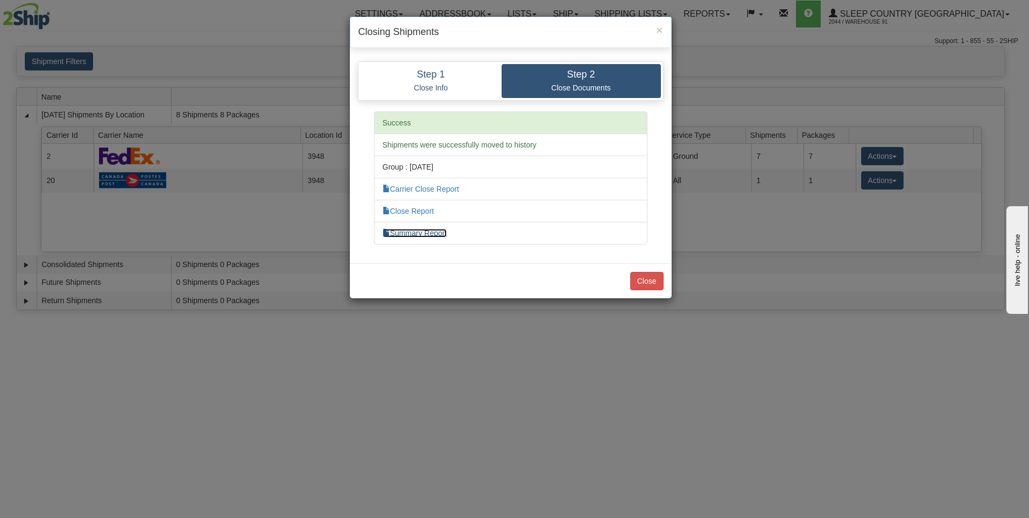
click at [411, 233] on link "Summary Report" at bounding box center [415, 233] width 65 height 9
click at [419, 189] on link "Carrier Close Report" at bounding box center [421, 189] width 76 height 9
click at [408, 208] on link "Close Report" at bounding box center [409, 211] width 52 height 9
click at [650, 282] on button "Close" at bounding box center [646, 281] width 33 height 18
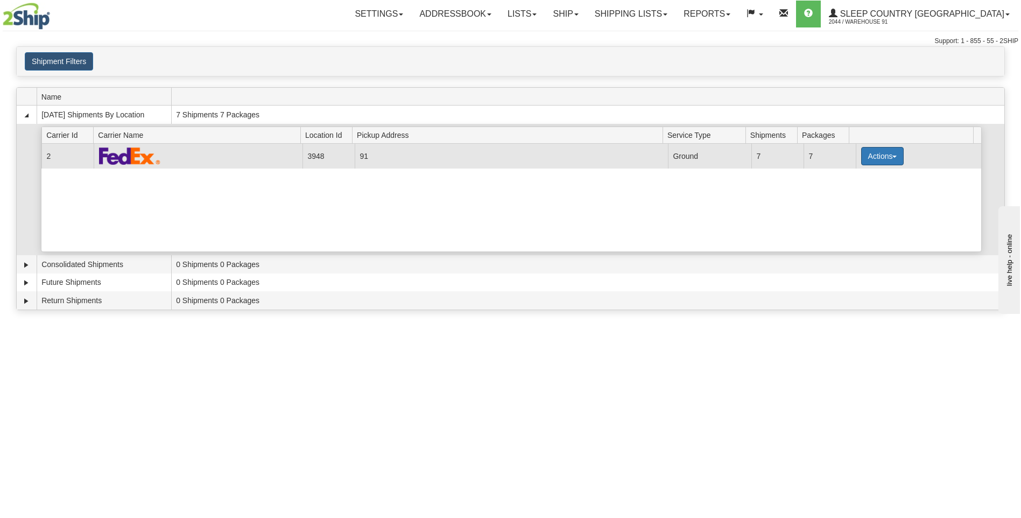
click at [878, 152] on button "Actions" at bounding box center [882, 156] width 43 height 18
click at [843, 190] on span "Close" at bounding box center [840, 190] width 25 height 8
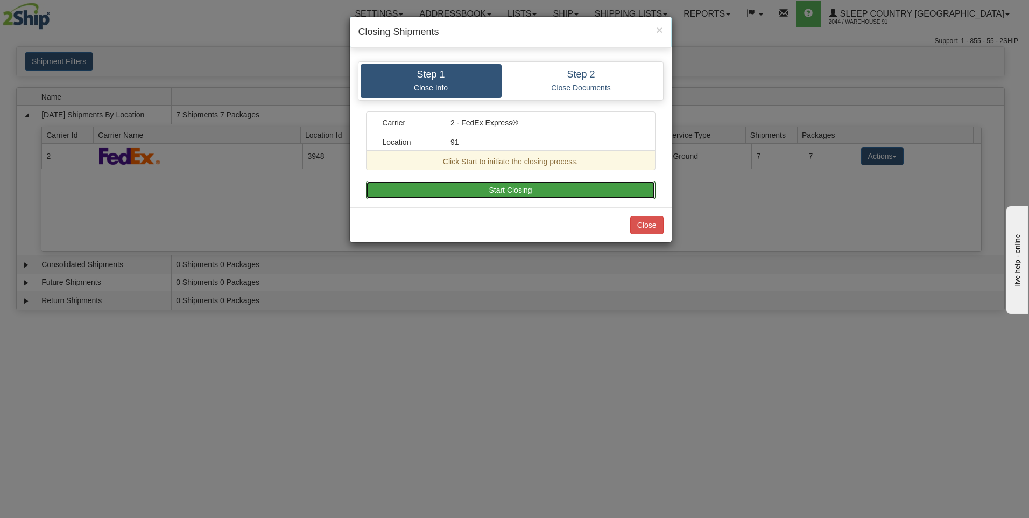
click at [507, 187] on button "Start Closing" at bounding box center [511, 190] width 290 height 18
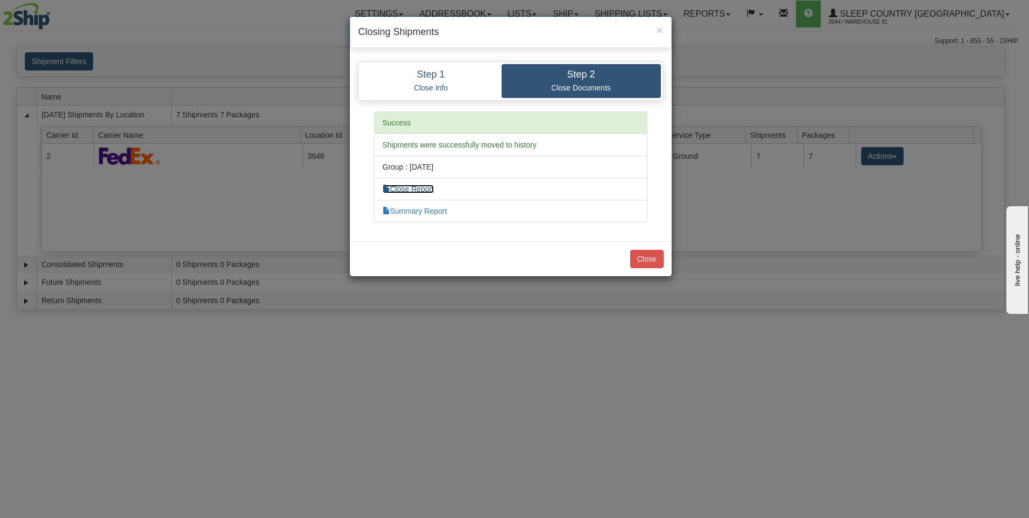
click at [411, 188] on link "Close Report" at bounding box center [409, 189] width 52 height 9
click at [643, 258] on button "Close" at bounding box center [646, 259] width 33 height 18
